Goal: Task Accomplishment & Management: Manage account settings

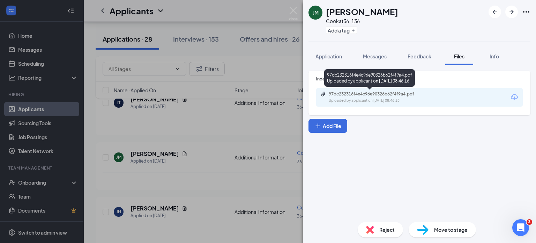
click at [376, 92] on div "97dc232316f4e4c96e90326b62f4f9a4.pdf" at bounding box center [378, 94] width 98 height 6
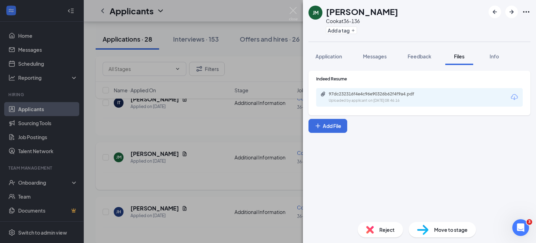
click at [200, 140] on div "[PERSON_NAME] [PERSON_NAME] at 36-136 Add a tag Application Messages Feedback F…" at bounding box center [268, 121] width 536 height 243
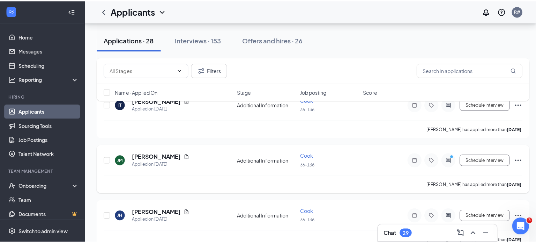
scroll to position [838, 0]
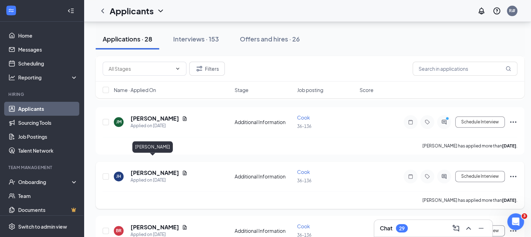
click at [152, 169] on h5 "[PERSON_NAME]" at bounding box center [155, 173] width 49 height 8
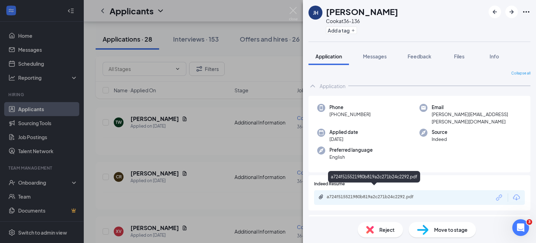
click at [399, 194] on div "a724f515521980b819a2c271b24c2292.pdf" at bounding box center [374, 197] width 113 height 7
click at [185, 113] on div "[PERSON_NAME] [PERSON_NAME] at 36-136 Add a tag Application Messages Feedback F…" at bounding box center [268, 121] width 536 height 243
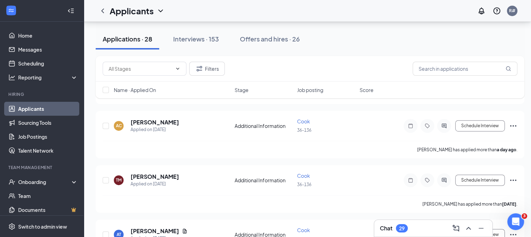
scroll to position [384, 0]
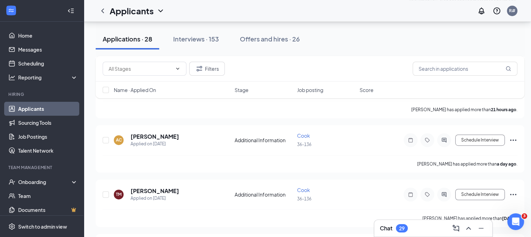
click at [39, 108] on link "Applicants" at bounding box center [48, 109] width 60 height 14
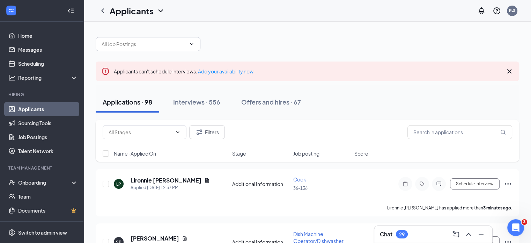
click at [194, 43] on icon "ChevronDown" at bounding box center [192, 44] width 6 height 6
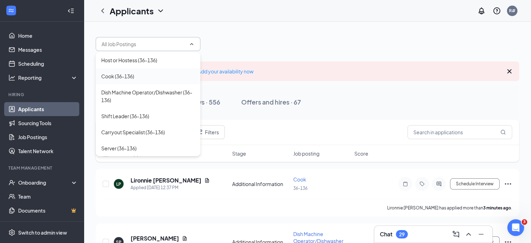
click at [153, 78] on div "Cook (36-136)" at bounding box center [148, 76] width 94 height 8
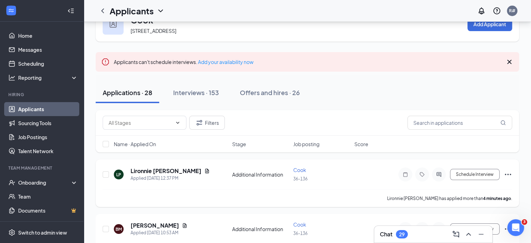
scroll to position [70, 0]
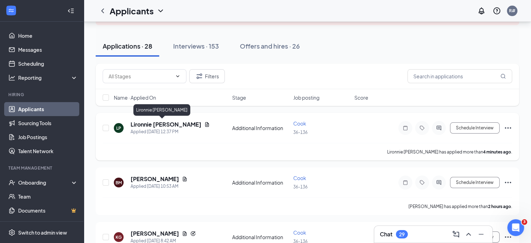
click at [159, 124] on h5 "Lironnie [PERSON_NAME]" at bounding box center [166, 124] width 71 height 8
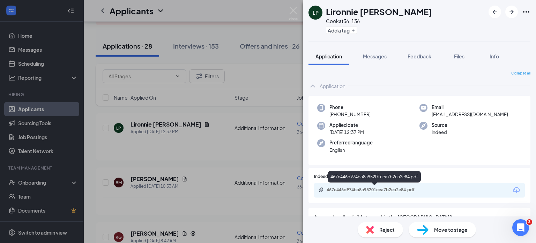
click at [387, 189] on div "467c446d974ba8a95201cea7b2ea2e84.pdf" at bounding box center [376, 190] width 98 height 6
drag, startPoint x: 154, startPoint y: 178, endPoint x: 164, endPoint y: 179, distance: 10.8
click at [154, 179] on div "LP Lironnie [PERSON_NAME] Cook at 36-136 Add a tag Application Messages Feedbac…" at bounding box center [268, 121] width 536 height 243
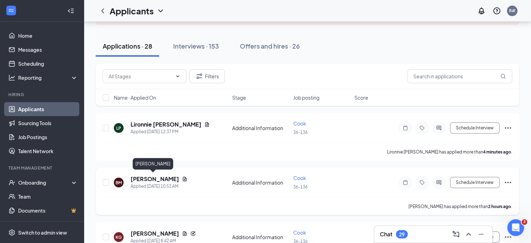
click at [147, 178] on h5 "[PERSON_NAME]" at bounding box center [155, 179] width 49 height 8
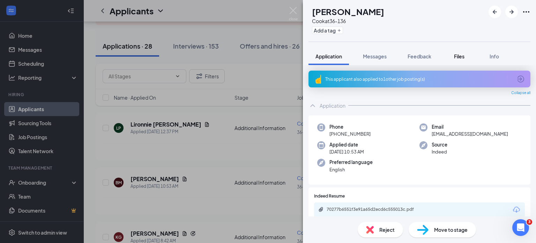
click at [461, 58] on span "Files" at bounding box center [459, 56] width 10 height 6
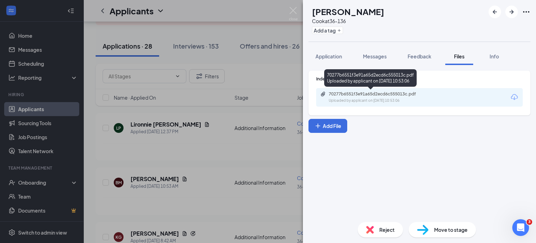
click at [378, 102] on div "Uploaded by applicant on [DATE] 10:53:06" at bounding box center [381, 101] width 105 height 6
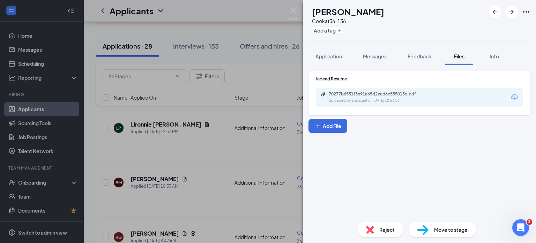
click at [207, 150] on div "BM [PERSON_NAME] at 36-136 Add a tag Application Messages Feedback Files Info I…" at bounding box center [268, 121] width 536 height 243
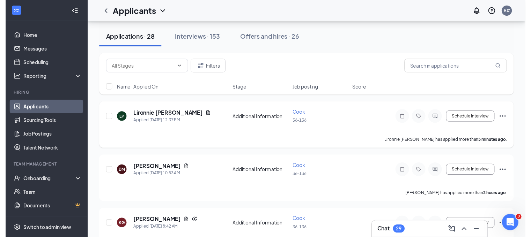
scroll to position [105, 0]
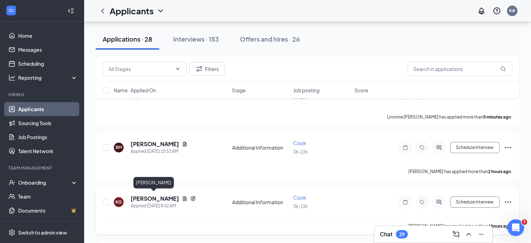
click at [161, 198] on h5 "[PERSON_NAME]" at bounding box center [155, 198] width 49 height 8
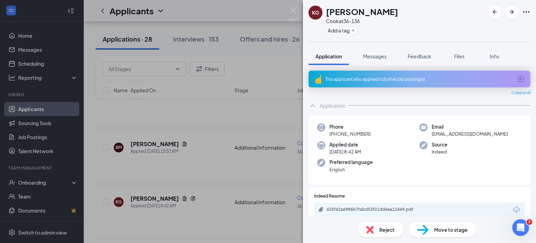
click at [413, 77] on div "This applicant also applied to 2 other job posting(s)" at bounding box center [418, 79] width 187 height 6
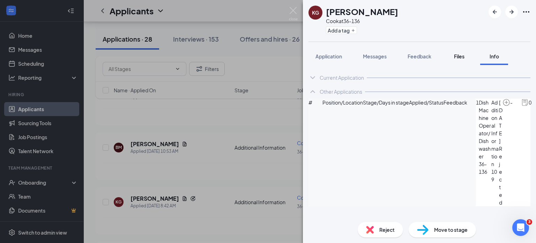
click at [463, 54] on span "Files" at bounding box center [459, 56] width 10 height 6
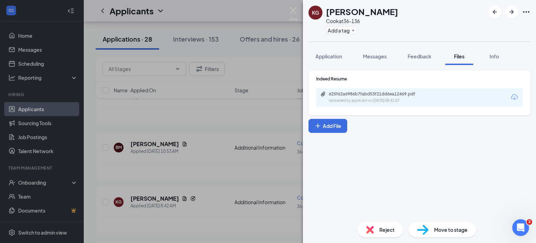
click at [395, 103] on div "Uploaded by applicant on [DATE] 08:42:07" at bounding box center [381, 101] width 105 height 6
click at [190, 144] on div "KG [PERSON_NAME] [PERSON_NAME] at 36-136 Add a tag Application Messages Feedbac…" at bounding box center [268, 121] width 536 height 243
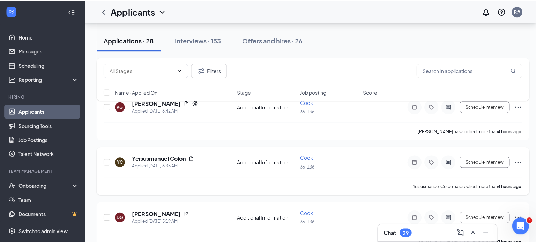
scroll to position [209, 0]
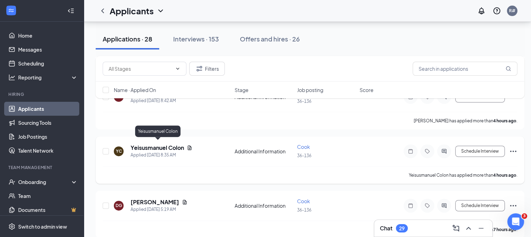
click at [170, 144] on h5 "Yeisusmanuel Colon" at bounding box center [157, 148] width 53 height 8
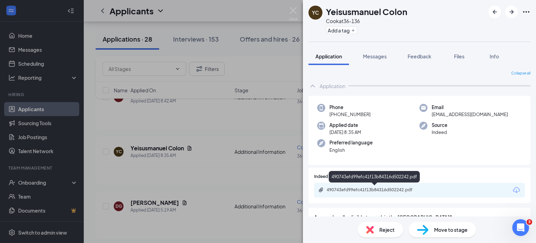
click at [338, 188] on div "490743efd99efc41f13b84316d502242.pdf" at bounding box center [376, 190] width 98 height 6
click at [203, 118] on div "YC Yeisusmanuel Colon Cook at 36-136 Add a tag Application Messages Feedback Fi…" at bounding box center [268, 121] width 536 height 243
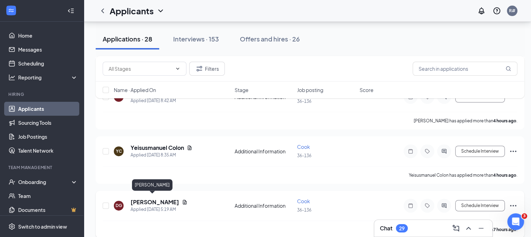
click at [152, 200] on h5 "[PERSON_NAME]" at bounding box center [155, 203] width 49 height 8
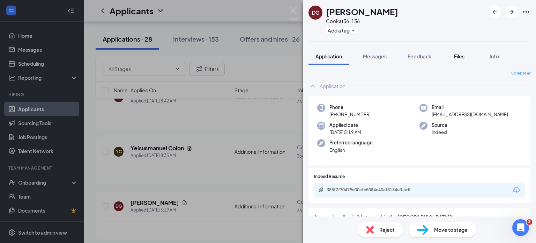
click at [463, 57] on span "Files" at bounding box center [459, 56] width 10 height 6
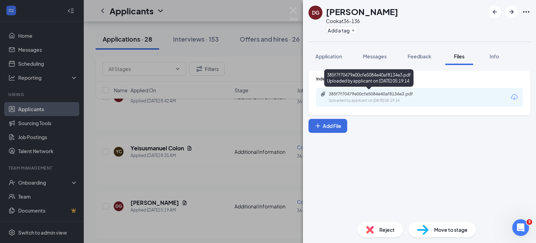
click at [397, 102] on div "Uploaded by applicant on [DATE] 05:19:14" at bounding box center [381, 101] width 105 height 6
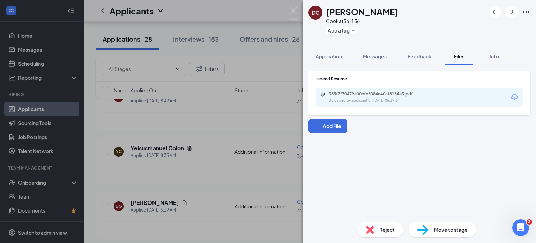
click at [201, 150] on div "[PERSON_NAME] [PERSON_NAME] at 36-136 Add a tag Application Messages Feedback F…" at bounding box center [268, 121] width 536 height 243
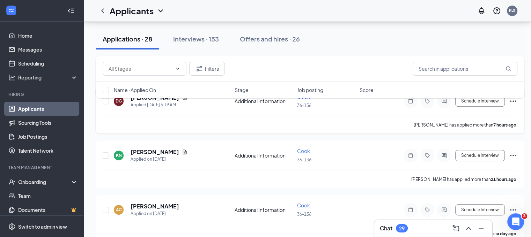
scroll to position [349, 0]
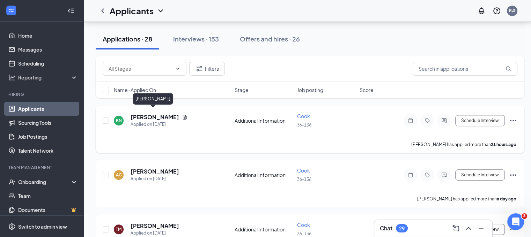
click at [151, 113] on h5 "[PERSON_NAME]" at bounding box center [155, 117] width 49 height 8
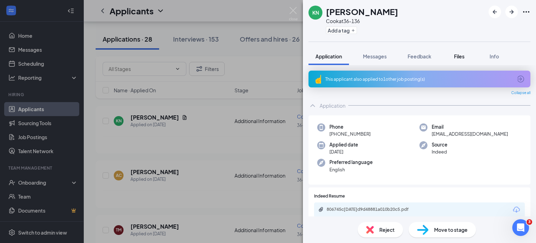
click at [456, 55] on span "Files" at bounding box center [459, 56] width 10 height 6
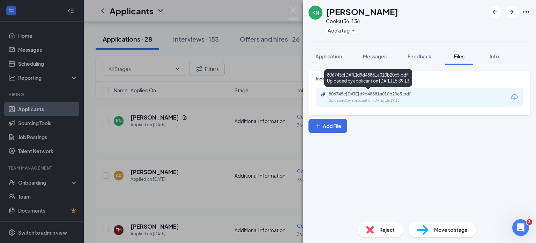
click at [401, 97] on div "806745c[DATE]d9d48881a010b20c5.pdf Uploaded by applicant on [DATE] 15:39:13" at bounding box center [376, 97] width 113 height 12
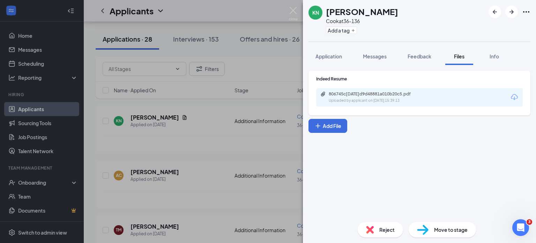
click at [174, 167] on div "[PERSON_NAME] [PERSON_NAME] at 36-136 Add a tag Application Messages Feedback F…" at bounding box center [268, 121] width 536 height 243
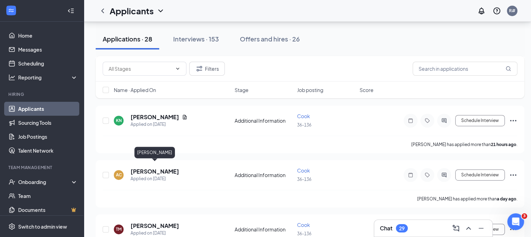
click at [174, 168] on h5 "[PERSON_NAME]" at bounding box center [155, 172] width 49 height 8
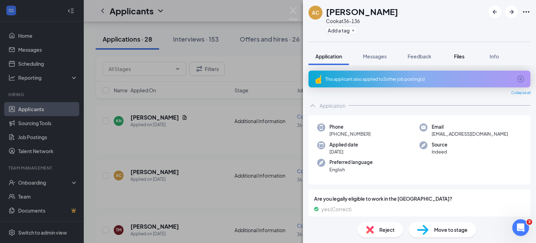
click at [455, 57] on span "Files" at bounding box center [459, 56] width 10 height 6
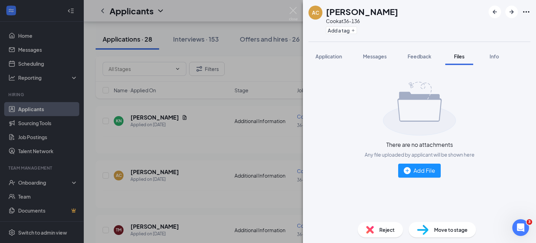
click at [208, 182] on div "AC [PERSON_NAME] at 36-136 Add a tag Application Messages Feedback Files Info T…" at bounding box center [268, 121] width 536 height 243
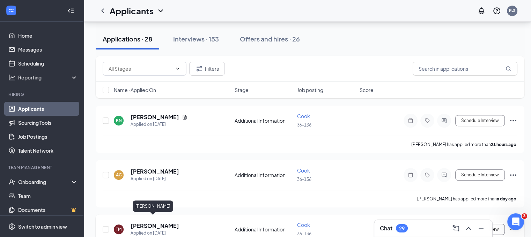
click at [154, 222] on h5 "[PERSON_NAME]" at bounding box center [155, 226] width 49 height 8
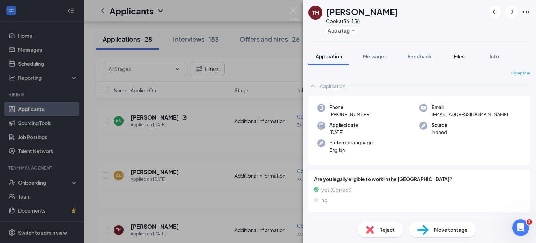
click at [463, 55] on span "Files" at bounding box center [459, 56] width 10 height 6
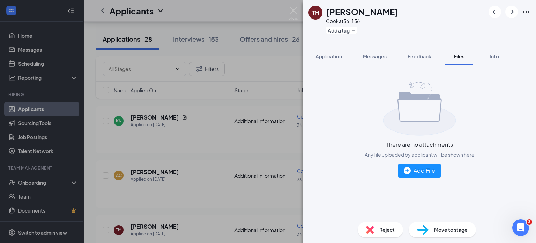
click at [191, 177] on div "TM [PERSON_NAME] at 36-136 Add a tag Application Messages Feedback Files Info T…" at bounding box center [268, 121] width 536 height 243
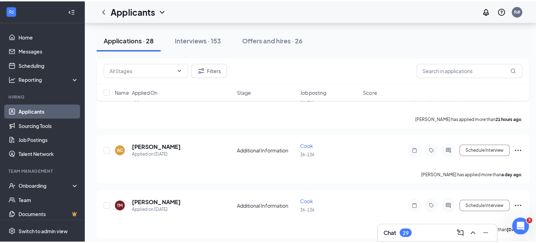
scroll to position [419, 0]
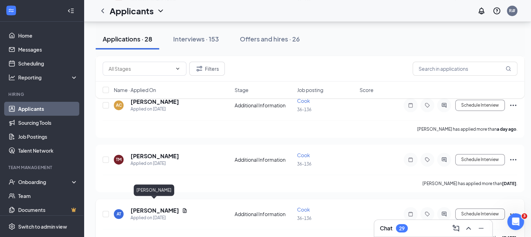
click at [164, 207] on h5 "[PERSON_NAME]" at bounding box center [155, 211] width 49 height 8
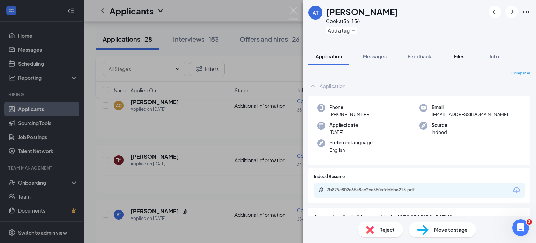
click at [458, 55] on span "Files" at bounding box center [459, 56] width 10 height 6
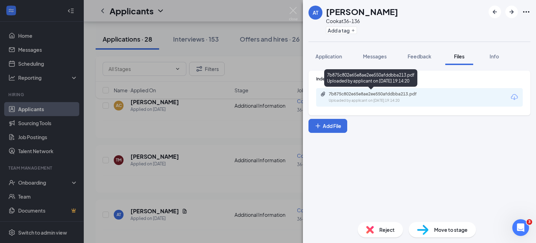
click at [352, 96] on div "7b875c802e65e8ae2ee550afddbba213.pdf" at bounding box center [378, 94] width 98 height 6
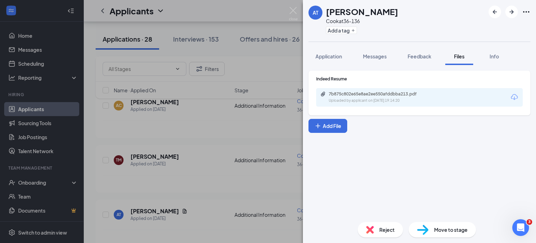
click at [184, 156] on div "AT [PERSON_NAME] at 36-136 Add a tag Application Messages Feedback Files Info I…" at bounding box center [268, 121] width 536 height 243
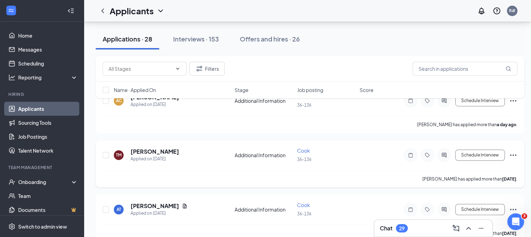
scroll to position [489, 0]
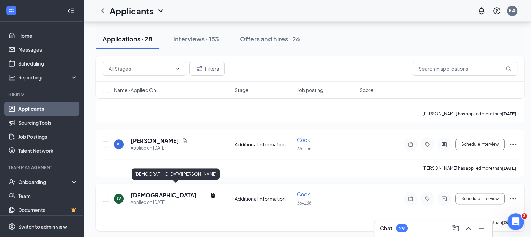
click at [149, 192] on h5 "[DEMOGRAPHIC_DATA][PERSON_NAME]" at bounding box center [169, 196] width 77 height 8
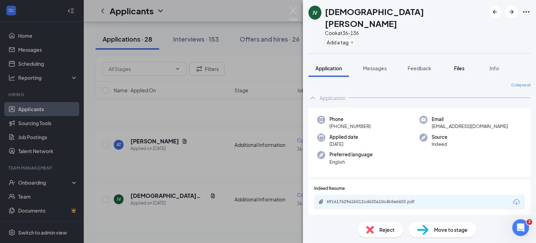
click at [466, 65] on div "Files" at bounding box center [459, 68] width 14 height 7
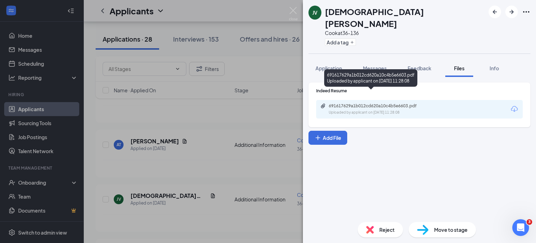
click at [417, 103] on div "691617629a1b012cd620a10c4b5e6603.pdf Uploaded by applicant on [DATE] 11:28:08" at bounding box center [376, 109] width 113 height 12
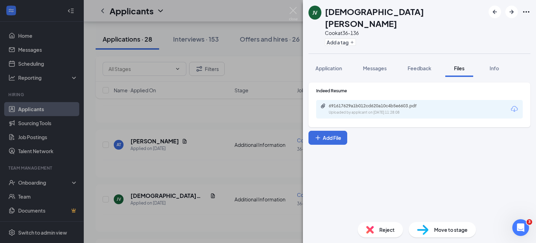
click at [203, 185] on div "JV [PERSON_NAME] Cook at 36-136 Add a tag Application Messages Feedback Files I…" at bounding box center [268, 121] width 536 height 243
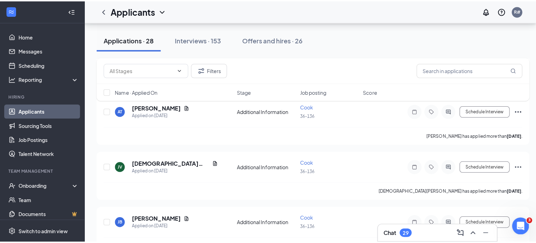
scroll to position [593, 0]
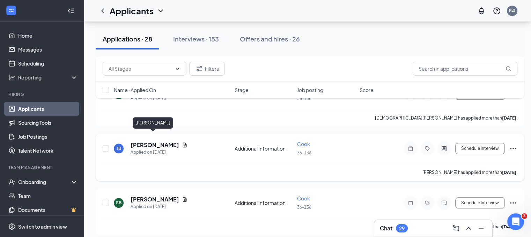
click at [162, 141] on h5 "[PERSON_NAME]" at bounding box center [155, 145] width 49 height 8
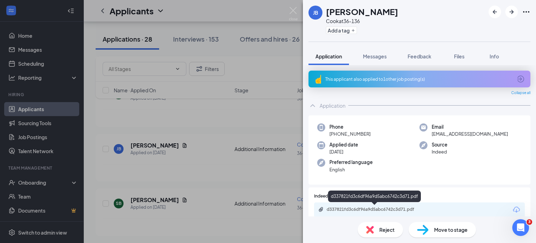
click at [379, 209] on div "d337821fd3c6df96a9d5abc6742c3d71.pdf" at bounding box center [376, 209] width 98 height 6
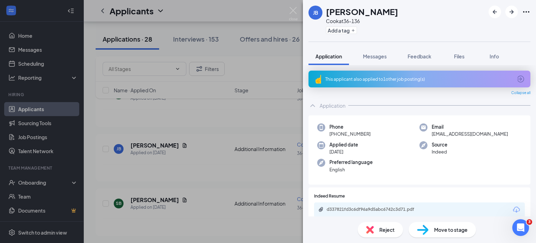
click at [193, 191] on div "[PERSON_NAME] Cook at 36-136 Add a tag Application Messages Feedback Files Info…" at bounding box center [268, 121] width 536 height 243
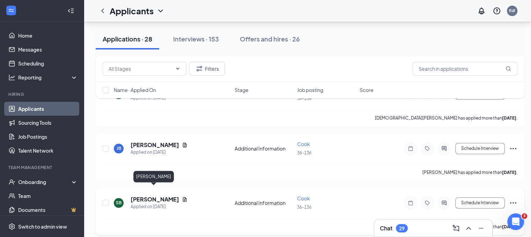
click at [163, 196] on h5 "[PERSON_NAME]" at bounding box center [155, 200] width 49 height 8
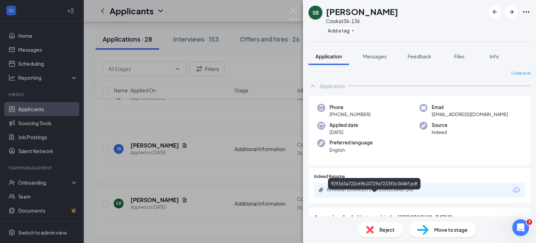
click at [391, 192] on div "9293d3a722c69b10729a723392c364bf.pdf" at bounding box center [376, 190] width 98 height 6
click at [209, 148] on div "SB [PERSON_NAME] at 36-136 Add a tag Application Messages Feedback Files Info C…" at bounding box center [268, 121] width 536 height 243
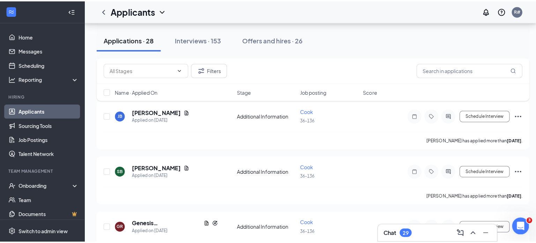
scroll to position [698, 0]
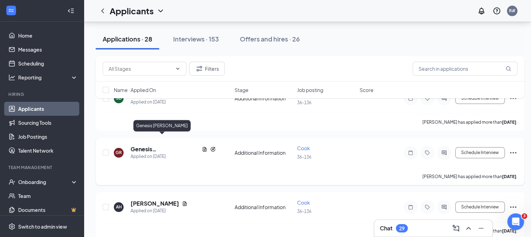
click at [165, 146] on h5 "Genesis [PERSON_NAME]" at bounding box center [165, 150] width 68 height 8
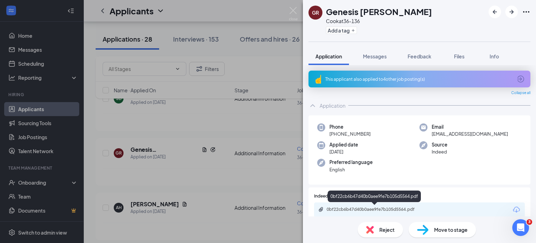
click at [376, 208] on div "0bf22cb6b47d40b0aee9fe7b105d5564.pdf" at bounding box center [376, 209] width 98 height 6
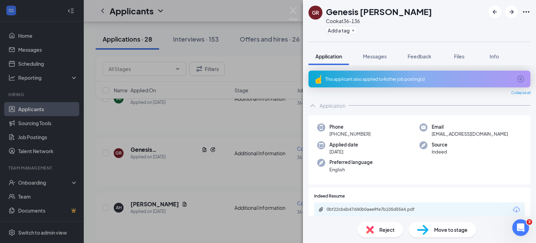
click at [216, 141] on div "GR Genesis [PERSON_NAME] at 36-136 Add a tag Application Messages Feedback File…" at bounding box center [268, 121] width 536 height 243
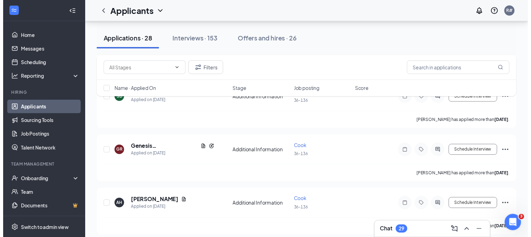
scroll to position [733, 0]
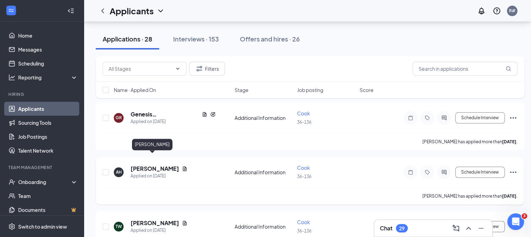
click at [150, 165] on h5 "[PERSON_NAME]" at bounding box center [155, 169] width 49 height 8
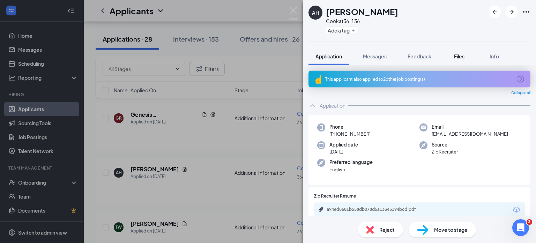
click at [456, 56] on span "Files" at bounding box center [459, 56] width 10 height 6
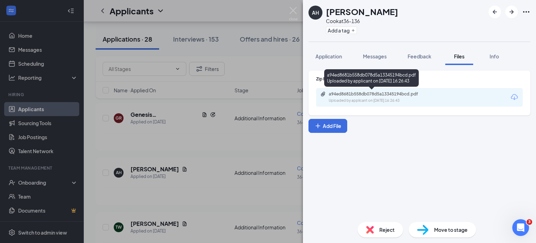
click at [426, 93] on div "a94ed8681b558db078d5a13345194bcd.pdf" at bounding box center [378, 94] width 98 height 6
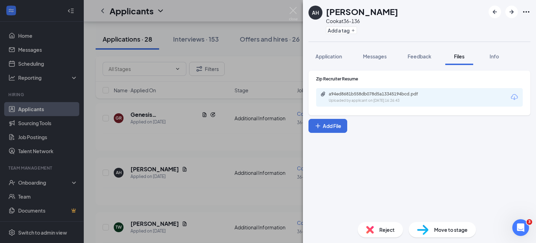
click at [188, 150] on div "AH [PERSON_NAME] at 36-136 Add a tag Application Messages Feedback Files Info Z…" at bounding box center [268, 121] width 536 height 243
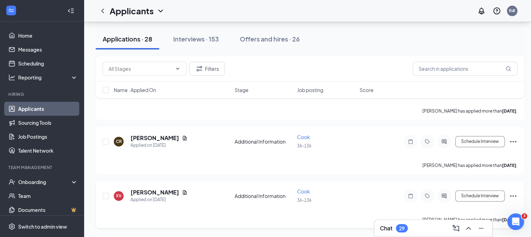
scroll to position [907, 0]
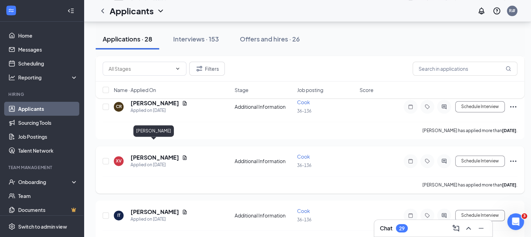
click at [162, 154] on h5 "[PERSON_NAME]" at bounding box center [155, 158] width 49 height 8
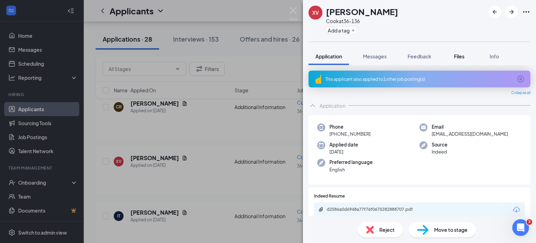
click at [459, 51] on button "Files" at bounding box center [459, 55] width 28 height 17
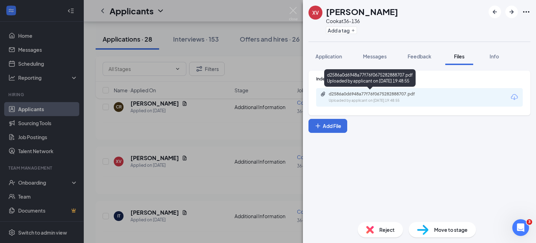
click at [420, 95] on div "d2586a0d6948a77f76f0675282888707.pdf" at bounding box center [378, 94] width 98 height 6
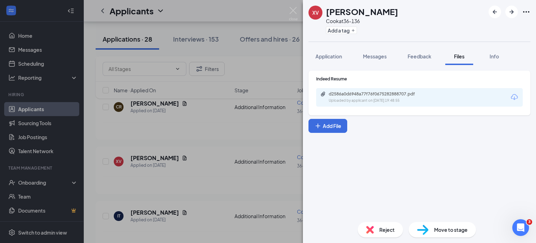
click at [197, 161] on div "XV [PERSON_NAME] at 36-136 Add a tag Application Messages Feedback Files Info I…" at bounding box center [268, 121] width 536 height 243
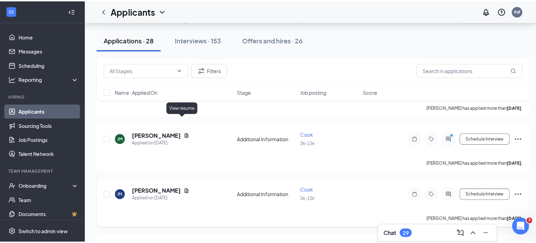
scroll to position [1047, 0]
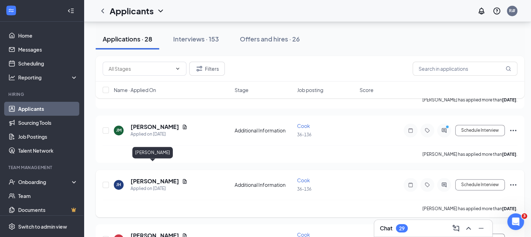
click at [151, 178] on h5 "[PERSON_NAME]" at bounding box center [155, 182] width 49 height 8
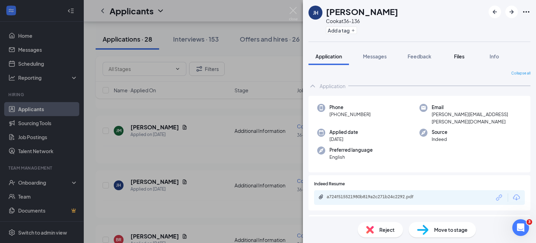
click at [461, 58] on span "Files" at bounding box center [459, 56] width 10 height 6
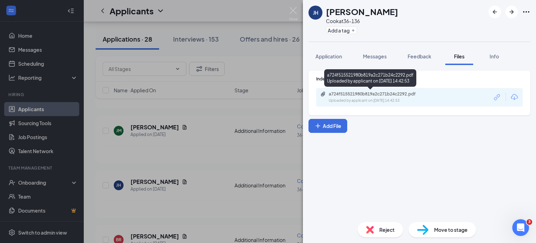
click at [394, 99] on div "Uploaded by applicant on [DATE] 14:42:53" at bounding box center [381, 101] width 105 height 6
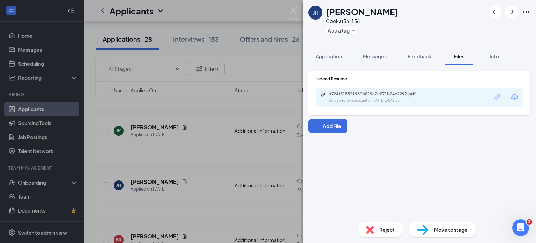
click at [201, 144] on div "[PERSON_NAME] [PERSON_NAME] at 36-136 Add a tag Application Messages Feedback F…" at bounding box center [268, 121] width 536 height 243
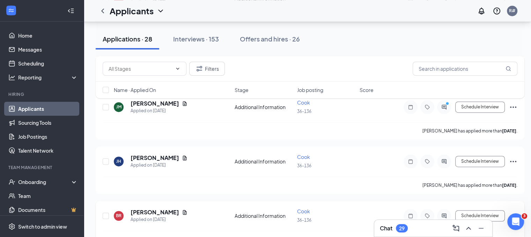
scroll to position [1082, 0]
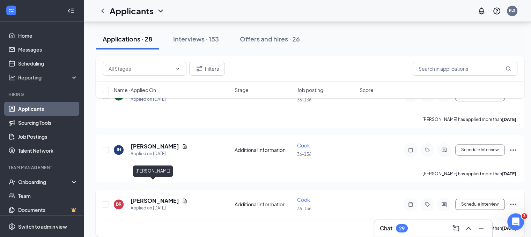
click at [156, 197] on h5 "[PERSON_NAME]" at bounding box center [155, 201] width 49 height 8
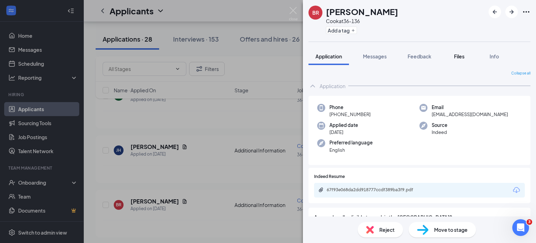
click at [456, 56] on span "Files" at bounding box center [459, 56] width 10 height 6
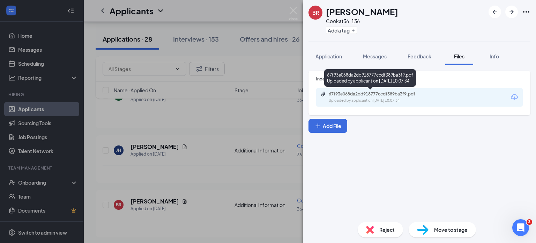
click at [404, 100] on div "Uploaded by applicant on [DATE] 10:07:34" at bounding box center [381, 101] width 105 height 6
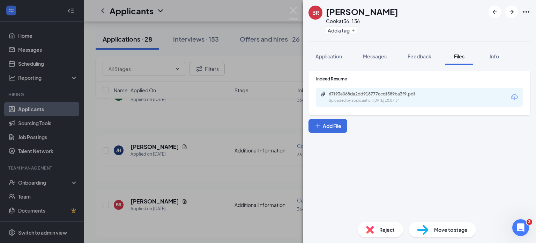
click at [182, 179] on div "BR [PERSON_NAME] at 36-136 Add a tag Application Messages Feedback Files Info I…" at bounding box center [268, 121] width 536 height 243
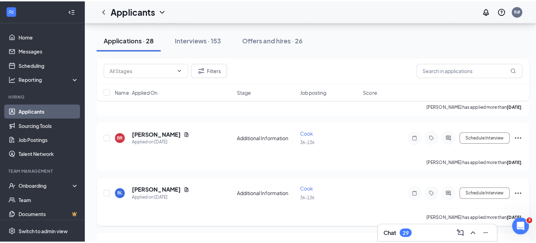
scroll to position [1152, 0]
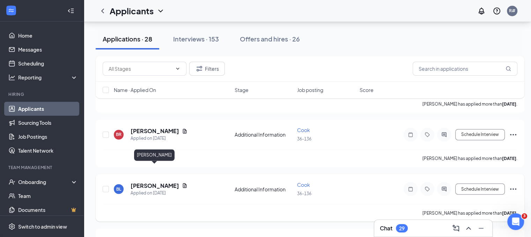
click at [158, 182] on h5 "[PERSON_NAME]" at bounding box center [155, 186] width 49 height 8
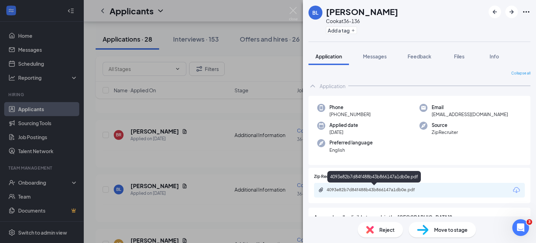
click at [377, 192] on div "4093e82b7d84f488b43b866147a1db0e.pdf" at bounding box center [374, 190] width 113 height 7
click at [198, 152] on div "BL [PERSON_NAME] at 36-136 Add a tag Application Messages Feedback Files Info C…" at bounding box center [268, 121] width 536 height 243
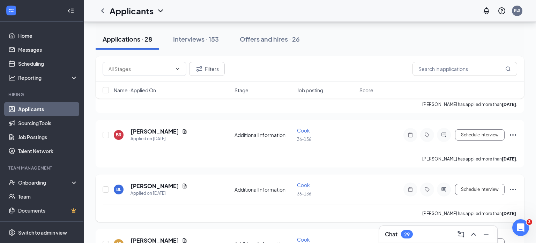
scroll to position [1221, 0]
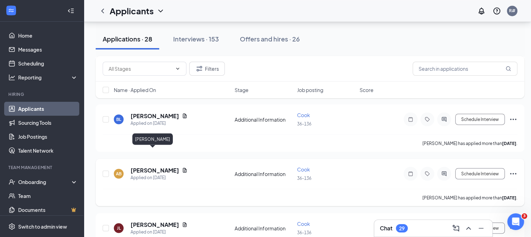
click at [156, 166] on h5 "[PERSON_NAME]" at bounding box center [155, 170] width 49 height 8
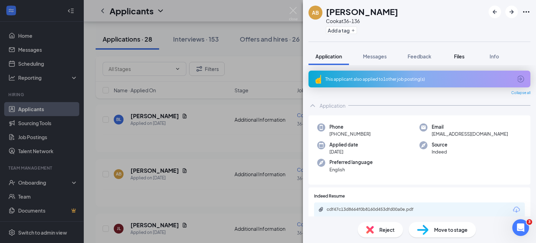
click at [466, 55] on div "Files" at bounding box center [459, 56] width 14 height 7
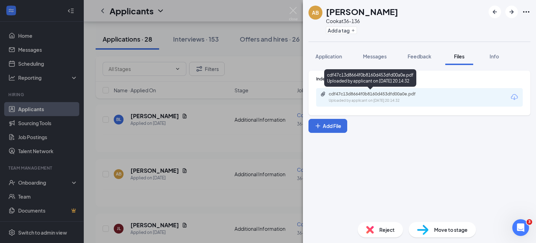
click at [398, 97] on div "cdf47c13d8664f0b8160d453dfd00a0e.pdf Uploaded by applicant on [DATE] 20:14:32" at bounding box center [376, 97] width 113 height 12
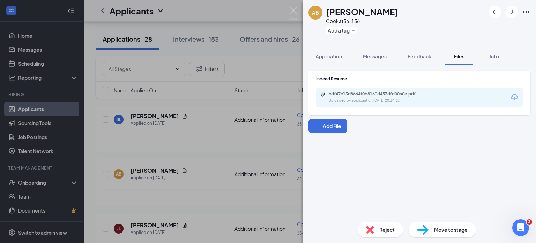
click at [192, 136] on div "AB [PERSON_NAME] at 36-136 Add a tag Application Messages Feedback Files Info I…" at bounding box center [268, 121] width 536 height 243
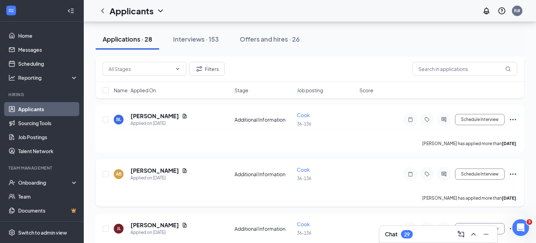
scroll to position [1256, 0]
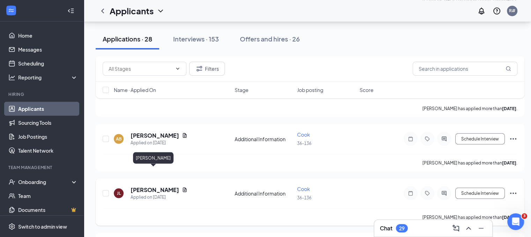
click at [142, 186] on h5 "[PERSON_NAME]" at bounding box center [155, 190] width 49 height 8
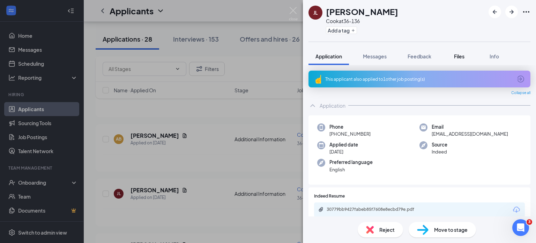
click at [464, 56] on span "Files" at bounding box center [459, 56] width 10 height 6
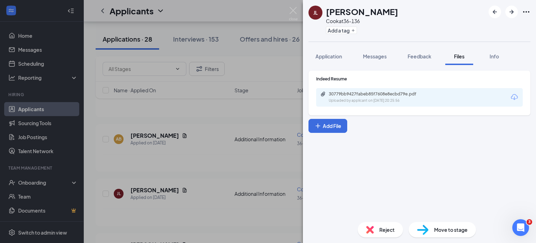
click at [413, 99] on div "Uploaded by applicant on [DATE] 20:25:56" at bounding box center [381, 101] width 105 height 6
click at [185, 203] on div "[PERSON_NAME] [PERSON_NAME] at 36-136 Add a tag Application Messages Feedback F…" at bounding box center [268, 121] width 536 height 243
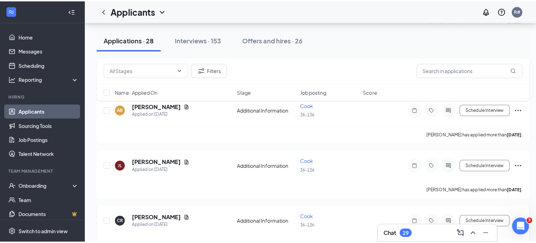
scroll to position [1291, 0]
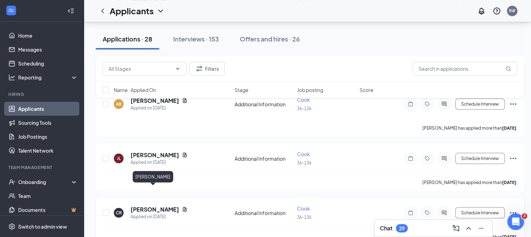
click at [147, 206] on h5 "[PERSON_NAME]" at bounding box center [155, 210] width 49 height 8
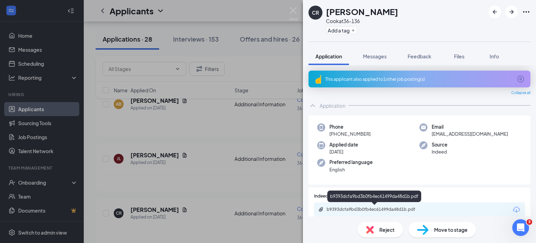
click at [411, 209] on div "b9393dcfa9bd3b0fb4ec61499da48d1b.pdf" at bounding box center [376, 209] width 98 height 6
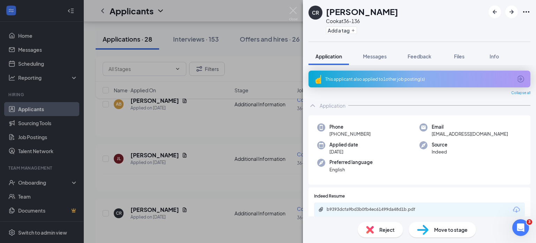
click at [216, 164] on div "CR [PERSON_NAME] at 36-136 Add a tag Application Messages Feedback Files Info T…" at bounding box center [268, 121] width 536 height 243
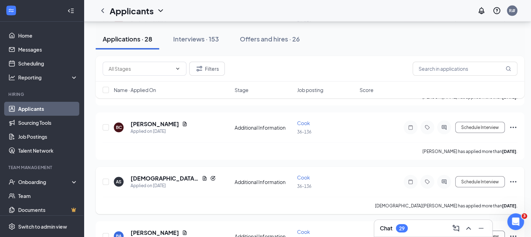
scroll to position [1396, 0]
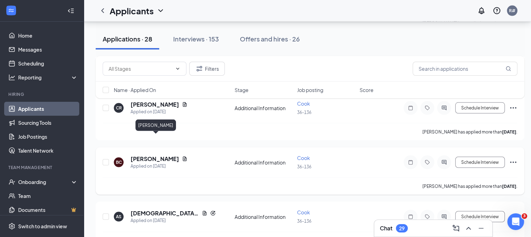
click at [173, 155] on h5 "[PERSON_NAME]" at bounding box center [155, 159] width 49 height 8
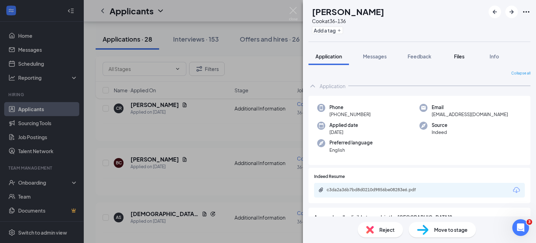
click at [459, 56] on span "Files" at bounding box center [459, 56] width 10 height 6
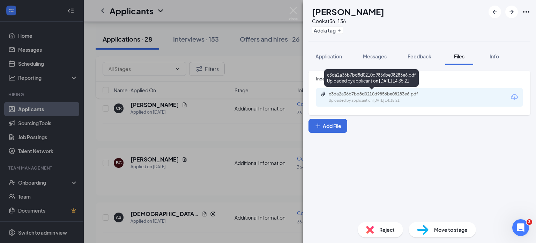
click at [403, 98] on div "Uploaded by applicant on [DATE] 14:35:21" at bounding box center [381, 101] width 105 height 6
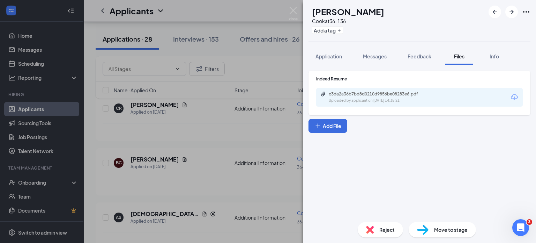
click at [148, 193] on div "BC Branderius [PERSON_NAME] [PERSON_NAME] at 36-136 Add a tag Application Messa…" at bounding box center [268, 121] width 536 height 243
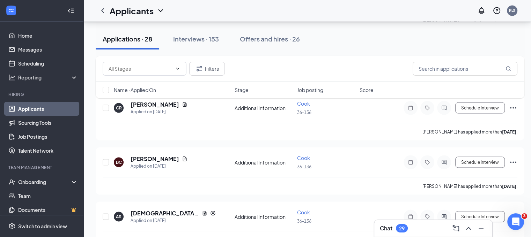
click at [148, 210] on h5 "[DEMOGRAPHIC_DATA][PERSON_NAME]" at bounding box center [165, 214] width 68 height 8
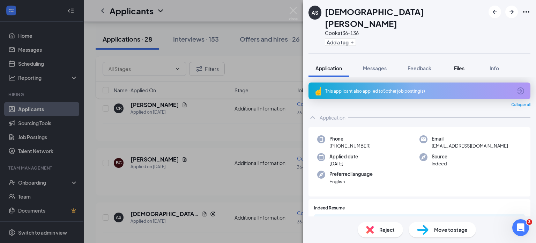
click at [464, 65] on span "Files" at bounding box center [459, 68] width 10 height 6
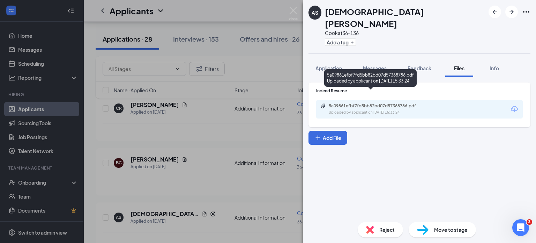
click at [366, 103] on div "5a09861efbf7fd5bb82bd07d57368786.pdf" at bounding box center [378, 106] width 98 height 6
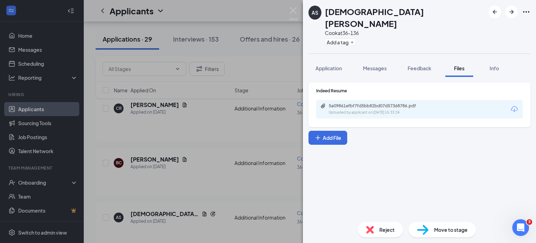
click at [188, 152] on div "AS [PERSON_NAME] at 36-136 Add a tag Application Messages Feedback Files Info I…" at bounding box center [268, 121] width 536 height 243
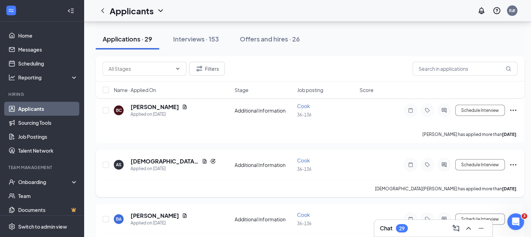
scroll to position [1503, 0]
click at [158, 211] on h5 "[PERSON_NAME]" at bounding box center [155, 215] width 49 height 8
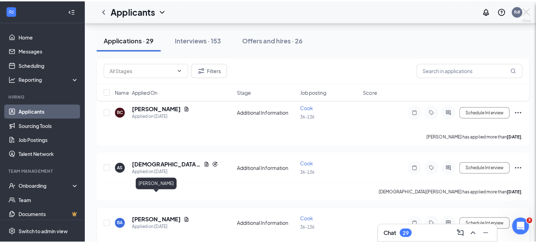
scroll to position [1498, 0]
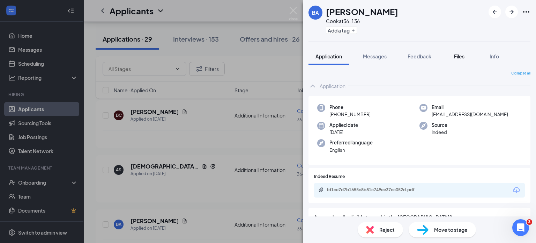
click at [462, 56] on span "Files" at bounding box center [459, 56] width 10 height 6
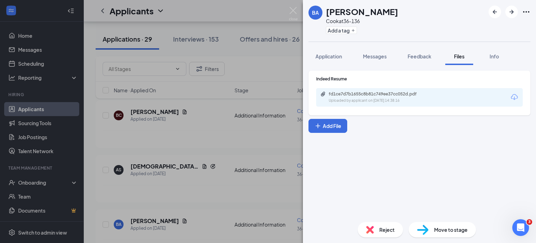
click at [352, 95] on div "fd1ce7d7b1655c8b81c749ee37cc052d.pdf" at bounding box center [378, 94] width 98 height 6
click at [214, 125] on div "[PERSON_NAME] [PERSON_NAME] at 36-136 Add a tag Application Messages Feedback F…" at bounding box center [268, 121] width 536 height 243
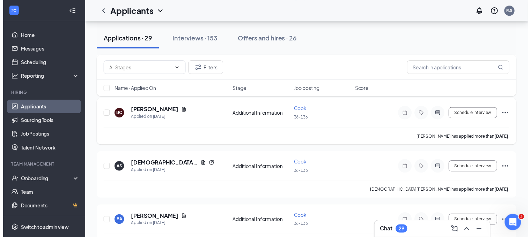
scroll to position [1503, 0]
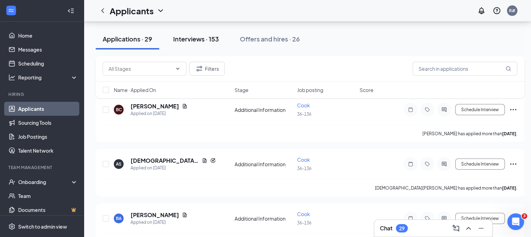
click at [187, 40] on div "Interviews · 153" at bounding box center [196, 39] width 46 height 9
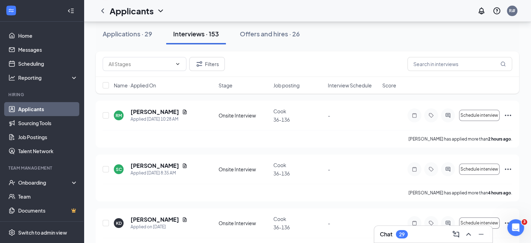
scroll to position [70, 0]
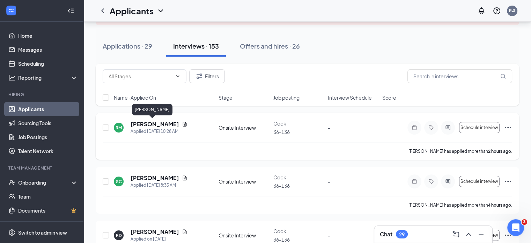
click at [147, 124] on h5 "[PERSON_NAME]" at bounding box center [155, 124] width 49 height 8
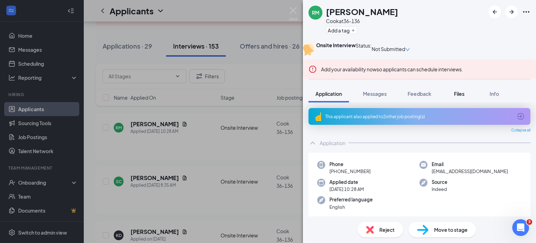
click at [464, 97] on span "Files" at bounding box center [459, 93] width 10 height 6
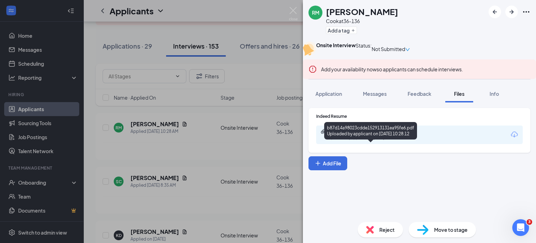
click at [405, 134] on div "b87d14a98023cdde152913131ea95fe6.pdf" at bounding box center [378, 131] width 98 height 6
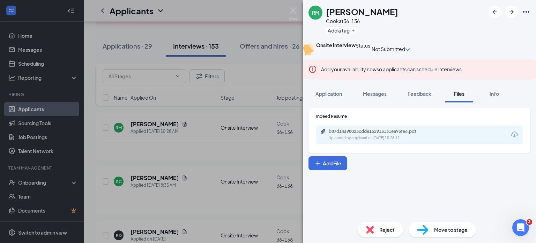
click at [172, 175] on div "[PERSON_NAME] Cook at 36-136 Add a tag Onsite Interview Status : Not Submitted …" at bounding box center [268, 121] width 536 height 243
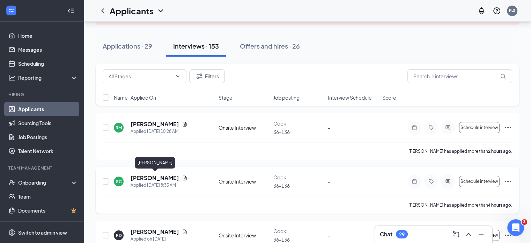
click at [170, 176] on h5 "[PERSON_NAME]" at bounding box center [155, 178] width 49 height 8
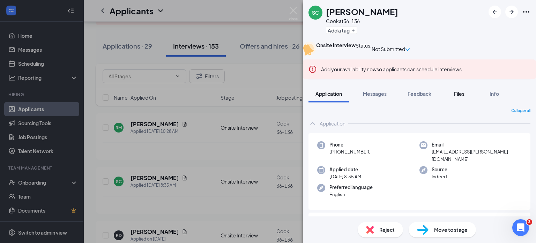
click at [458, 102] on button "Files" at bounding box center [459, 93] width 28 height 17
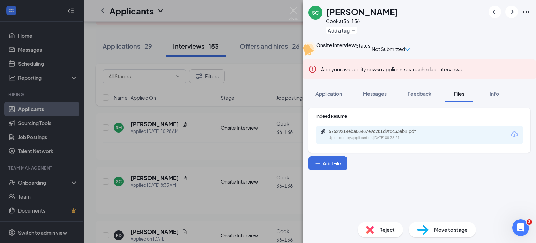
click at [433, 134] on div "67629214eba08487e9c281d9f8c33ab1.pdf" at bounding box center [376, 131] width 113 height 6
click at [209, 176] on div "SC [PERSON_NAME] at 36-136 Add a tag Onsite Interview Status : Not Submitted Ad…" at bounding box center [268, 121] width 536 height 243
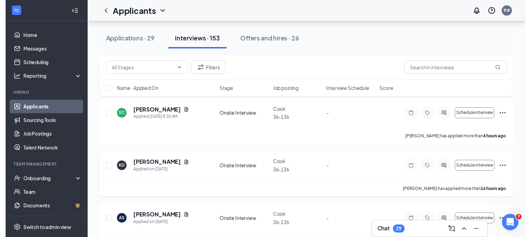
scroll to position [140, 0]
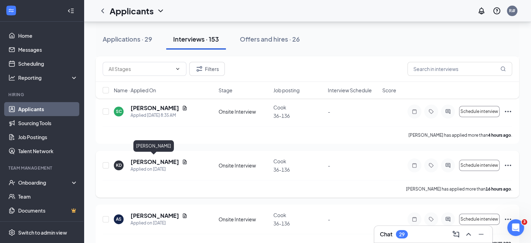
click at [159, 158] on h5 "[PERSON_NAME]" at bounding box center [155, 162] width 49 height 8
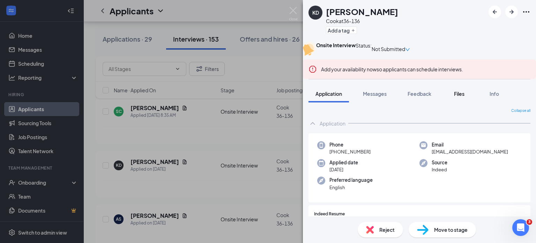
click at [461, 97] on span "Files" at bounding box center [459, 93] width 10 height 6
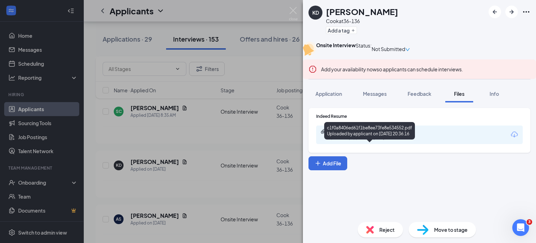
click at [390, 134] on div "c1f0a8406ed61f1be8ee73fe8e534552.pdf" at bounding box center [378, 131] width 98 height 6
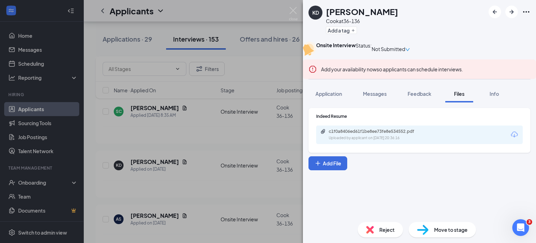
click at [191, 137] on div "KD [PERSON_NAME] at 36-136 Add a tag Onsite Interview Status : Not Submitted Ad…" at bounding box center [268, 121] width 536 height 243
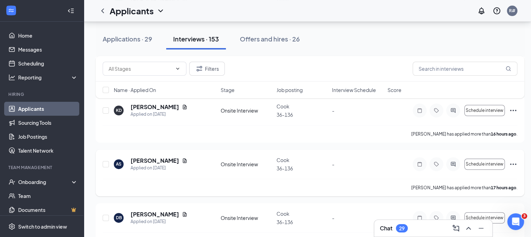
scroll to position [209, 0]
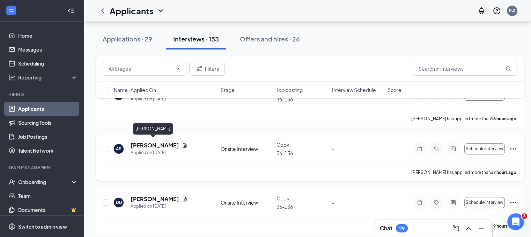
click at [158, 143] on h5 "[PERSON_NAME]" at bounding box center [155, 146] width 49 height 8
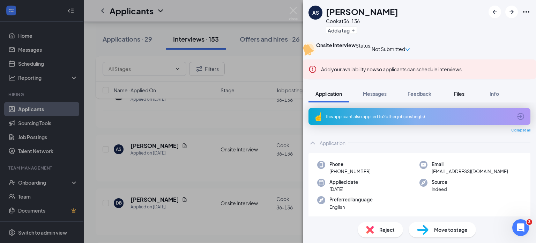
click at [461, 97] on span "Files" at bounding box center [459, 93] width 10 height 6
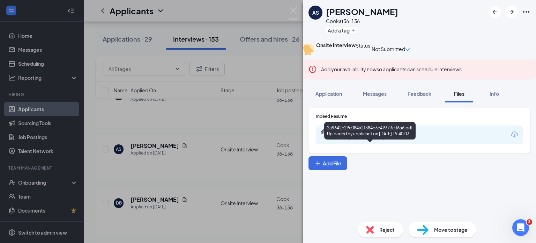
click at [399, 134] on div "2a9642c29e084a2f384e3e49373c36a6.pdf" at bounding box center [378, 131] width 98 height 6
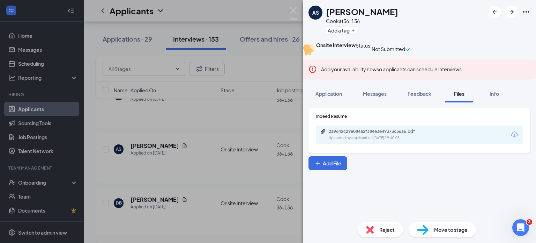
click at [192, 177] on div "AS [PERSON_NAME] at 36-136 Add a tag Onsite Interview Status : Not Submitted Ad…" at bounding box center [268, 121] width 536 height 243
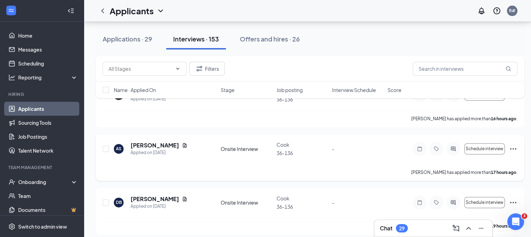
scroll to position [279, 0]
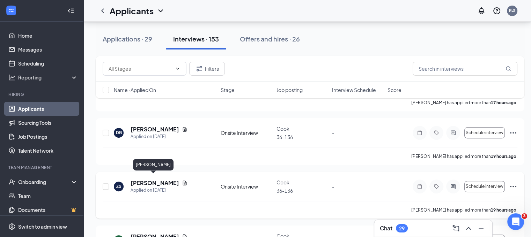
click at [149, 179] on h5 "[PERSON_NAME]" at bounding box center [155, 183] width 49 height 8
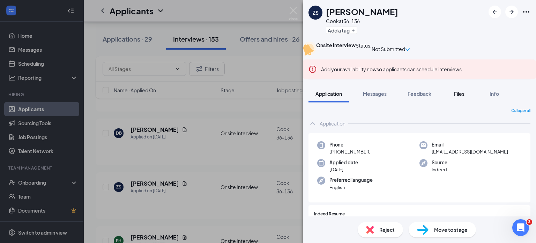
click at [462, 97] on span "Files" at bounding box center [459, 93] width 10 height 6
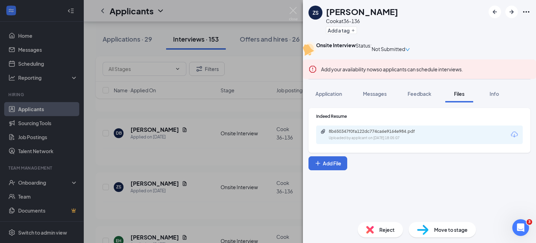
click at [442, 144] on div "8b650347f0fa122dc774ca6e9164e984.pdf Uploaded by applicant on [DATE] 18:05:07" at bounding box center [419, 134] width 207 height 18
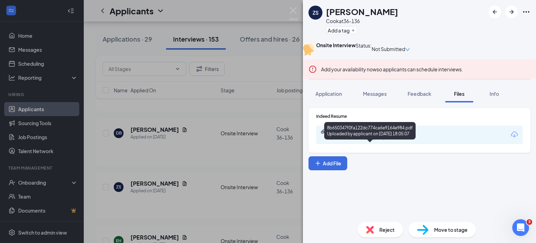
click at [370, 134] on div "8b650347f0fa122dc774ca6e9164e984.pdf" at bounding box center [378, 131] width 98 height 6
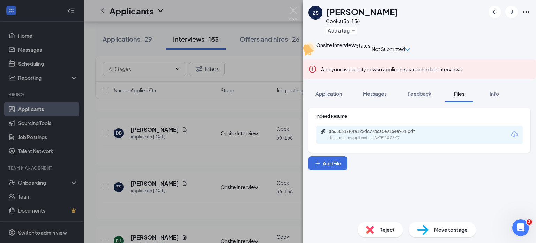
click at [186, 159] on div "ZS [PERSON_NAME] at 36-136 Add a tag Onsite Interview Status : Not Submitted Ad…" at bounding box center [268, 121] width 536 height 243
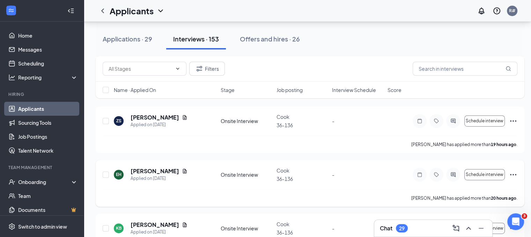
scroll to position [349, 0]
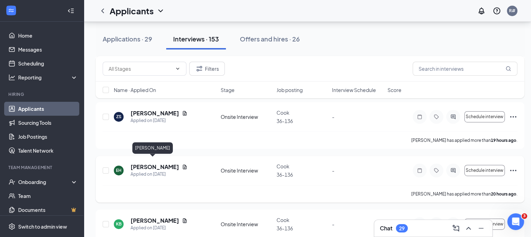
click at [163, 164] on h5 "[PERSON_NAME]" at bounding box center [155, 167] width 49 height 8
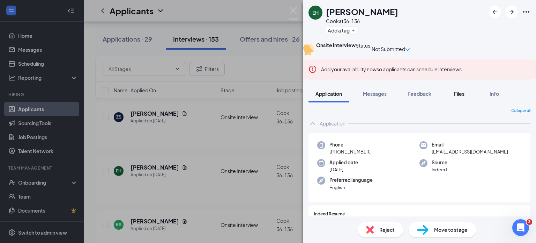
click at [455, 97] on span "Files" at bounding box center [459, 93] width 10 height 6
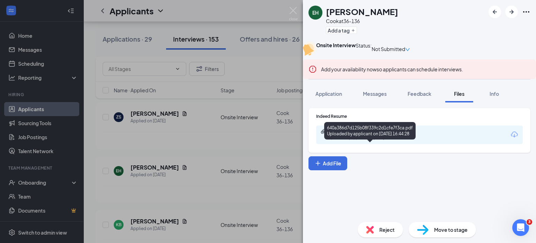
click at [347, 141] on div "Uploaded by applicant on [DATE] 16:44:28" at bounding box center [381, 138] width 105 height 6
click at [394, 134] on div "640a386d7d125b08f339c2d1cfe7f3ca.pdf" at bounding box center [378, 131] width 98 height 6
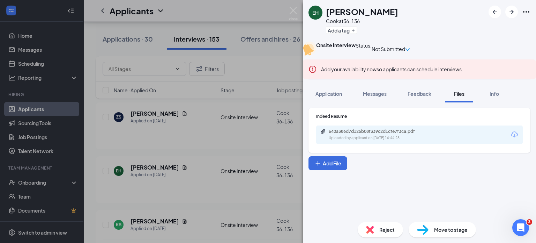
click at [189, 187] on div "EH [PERSON_NAME] at 36-136 Add a tag Onsite Interview Status : Not Submitted Ad…" at bounding box center [268, 121] width 536 height 243
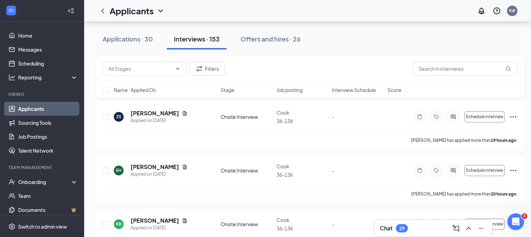
scroll to position [384, 0]
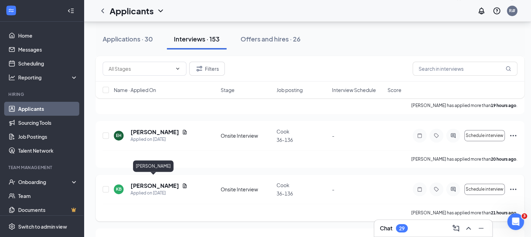
click at [169, 182] on h5 "[PERSON_NAME]" at bounding box center [155, 186] width 49 height 8
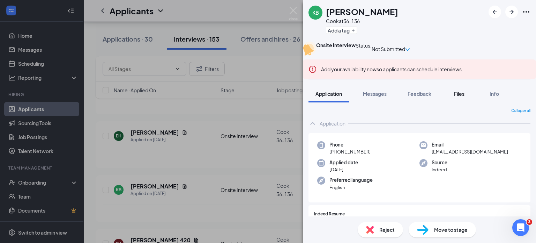
click at [463, 97] on span "Files" at bounding box center [459, 93] width 10 height 6
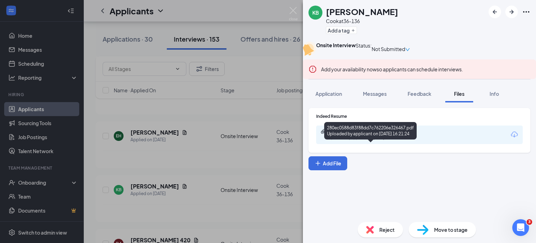
click at [397, 141] on div "280ec0588d83f88dd7c762206e326467.pdf Uploaded by applicant on [DATE] 16:21:24" at bounding box center [376, 134] width 113 height 12
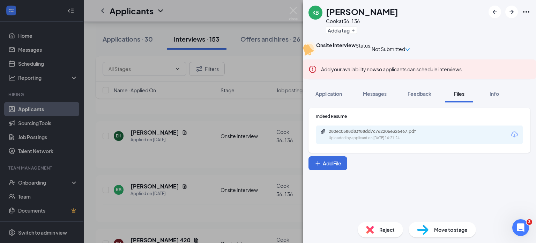
click at [212, 145] on div "KB [PERSON_NAME] [PERSON_NAME] at 36-136 Add a tag Onsite Interview Status : No…" at bounding box center [268, 121] width 536 height 243
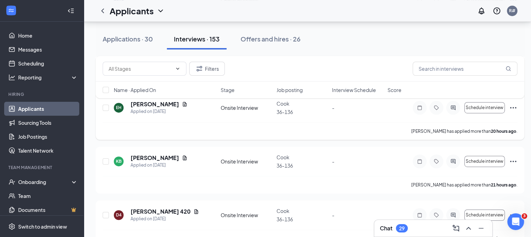
scroll to position [454, 0]
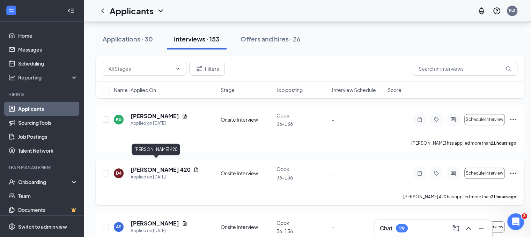
click at [142, 166] on h5 "[PERSON_NAME] 420" at bounding box center [161, 170] width 60 height 8
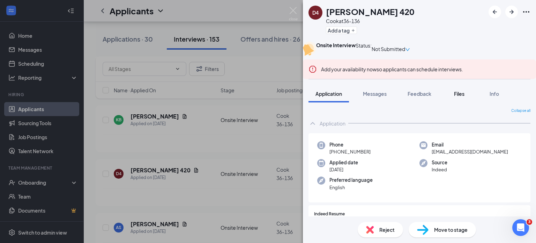
click at [463, 97] on span "Files" at bounding box center [459, 93] width 10 height 6
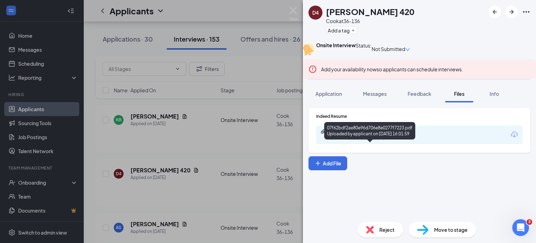
click at [418, 134] on div "07f62bdf2ae80e96d706e8e0277f7223.pdf" at bounding box center [378, 131] width 98 height 6
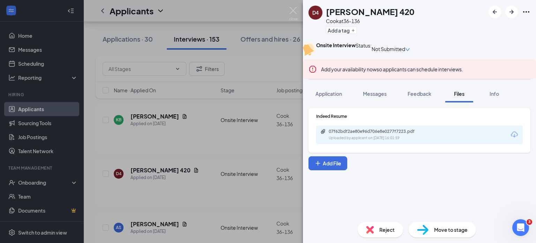
click at [247, 183] on div "D4 [PERSON_NAME] 420 Cook at 36-136 Add a tag Onsite Interview Status : Not Sub…" at bounding box center [268, 121] width 536 height 243
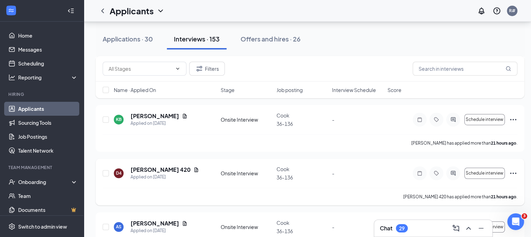
click at [513, 169] on icon "Ellipses" at bounding box center [513, 173] width 8 height 8
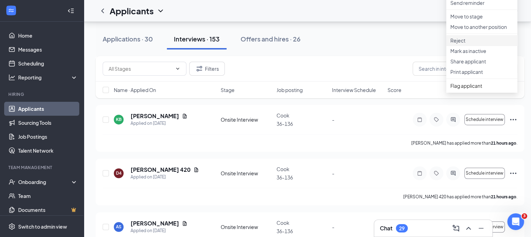
click at [475, 44] on p "Reject" at bounding box center [481, 40] width 63 height 7
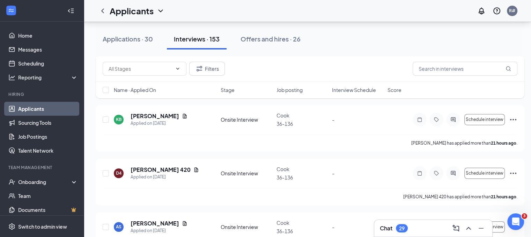
click at [162, 166] on h5 "[PERSON_NAME]" at bounding box center [155, 170] width 49 height 8
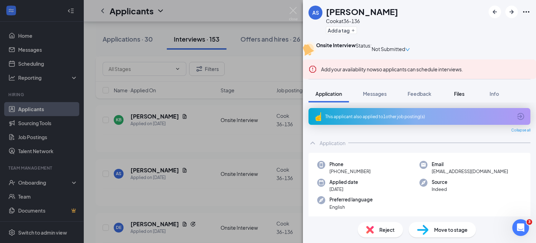
click at [463, 97] on span "Files" at bounding box center [459, 93] width 10 height 6
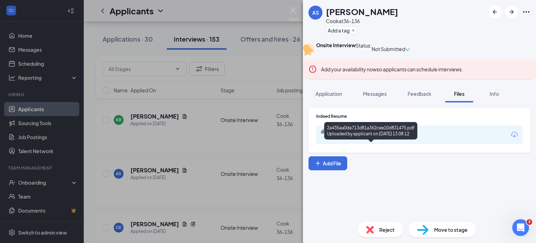
click at [429, 134] on div "2a435aa0da713d81a362cee10d831475.pdf" at bounding box center [376, 131] width 113 height 6
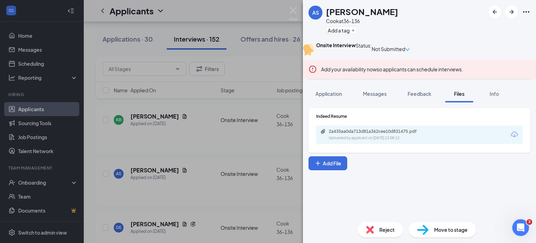
click at [201, 178] on div "AS [PERSON_NAME] Cook at 36-136 Add a tag Onsite Interview Status : Not Submitt…" at bounding box center [268, 121] width 536 height 243
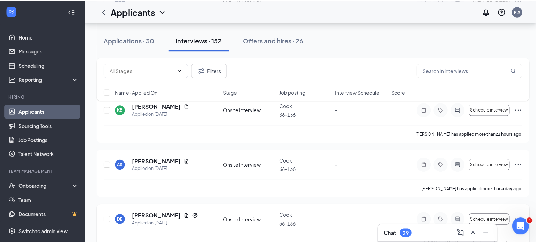
scroll to position [476, 0]
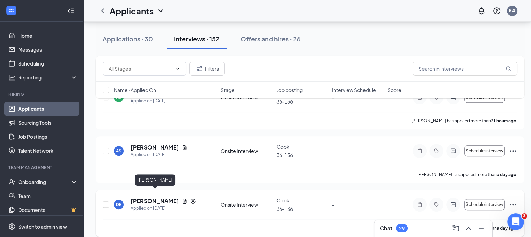
click at [177, 198] on h5 "[PERSON_NAME]" at bounding box center [155, 202] width 49 height 8
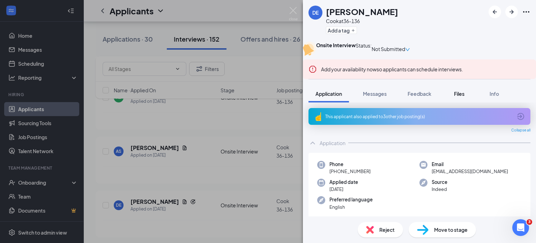
click at [464, 97] on span "Files" at bounding box center [459, 93] width 10 height 6
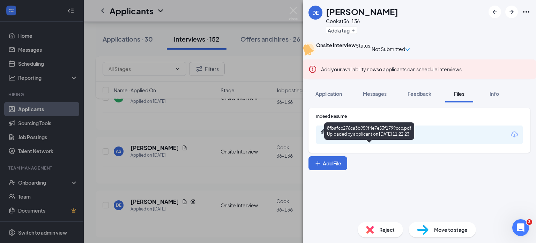
click at [409, 134] on div "8fbafcc276ca3b959f4e7e53f1799ccc.pdf" at bounding box center [378, 131] width 98 height 6
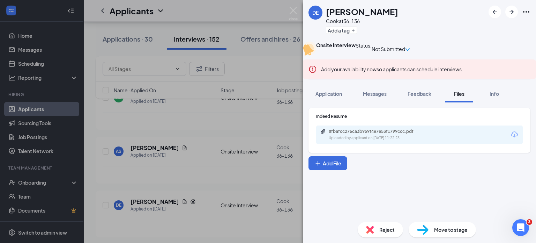
click at [201, 185] on div "DE [PERSON_NAME] at 36-136 Add a tag Onsite Interview Status : Not Submitted Ad…" at bounding box center [268, 121] width 536 height 243
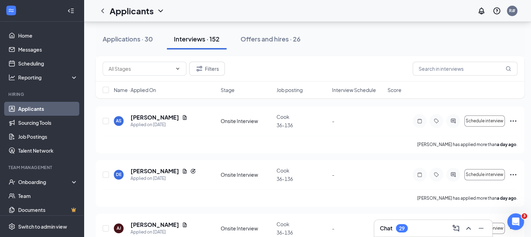
scroll to position [546, 0]
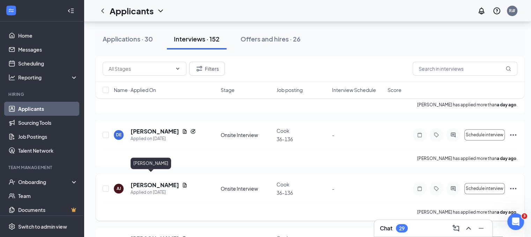
click at [142, 181] on h5 "[PERSON_NAME]" at bounding box center [155, 185] width 49 height 8
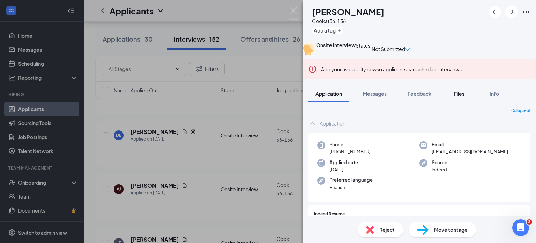
click at [461, 102] on button "Files" at bounding box center [459, 93] width 28 height 17
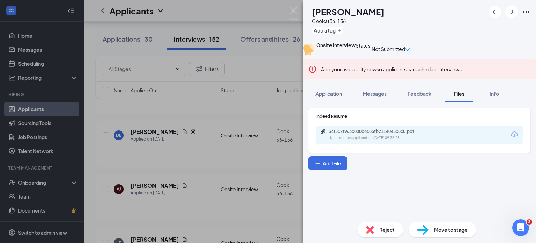
click at [365, 143] on div "34f552f963c000b6685fb2114045c8c0.pdf Uploaded by applicant on [DATE] 09:35:28" at bounding box center [419, 134] width 207 height 18
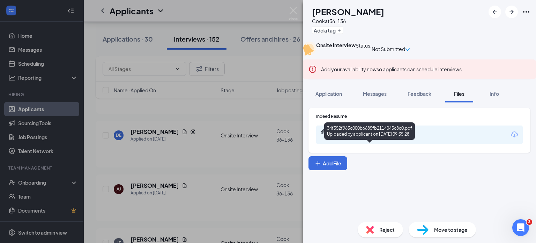
click at [363, 134] on div "34f552f963c000b6685fb2114045c8c0.pdf" at bounding box center [378, 131] width 98 height 6
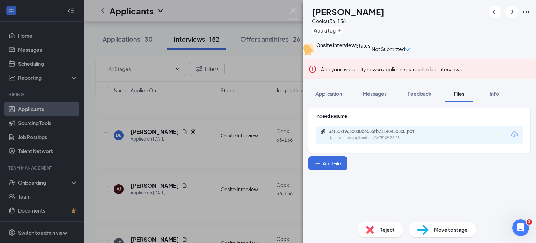
click at [192, 177] on div "[PERSON_NAME] [PERSON_NAME] at 36-136 Add a tag Onsite Interview Status : Not S…" at bounding box center [268, 121] width 536 height 243
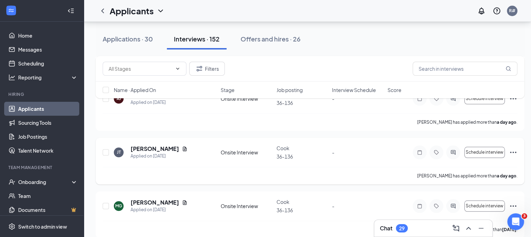
scroll to position [650, 0]
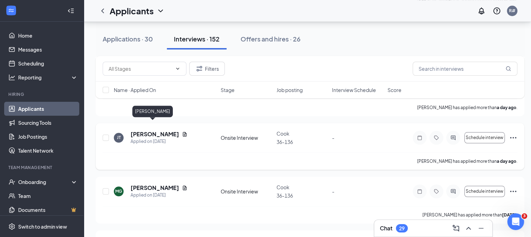
click at [151, 131] on h5 "[PERSON_NAME]" at bounding box center [155, 135] width 49 height 8
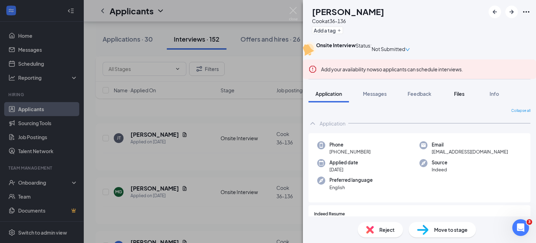
click at [460, 97] on span "Files" at bounding box center [459, 93] width 10 height 6
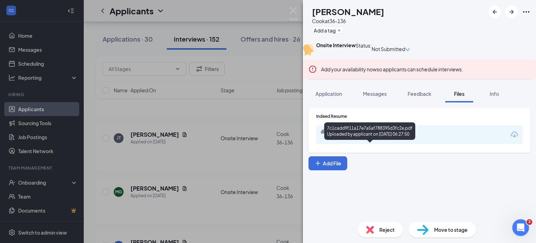
click at [389, 141] on div "Uploaded by applicant on [DATE] 06:27:50" at bounding box center [381, 138] width 105 height 6
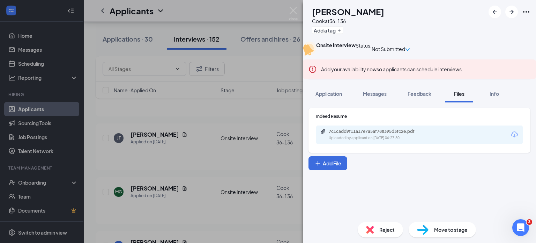
click at [162, 180] on div "[PERSON_NAME] [PERSON_NAME] at 36-136 Add a tag Onsite Interview Status : Not S…" at bounding box center [268, 121] width 536 height 243
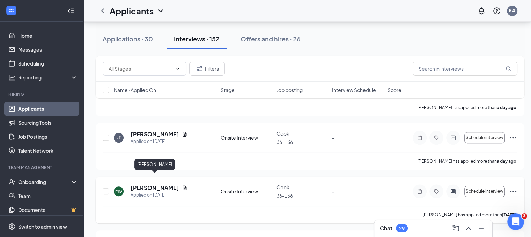
click at [162, 184] on h5 "[PERSON_NAME]" at bounding box center [155, 188] width 49 height 8
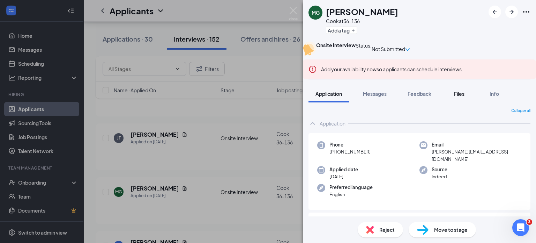
click at [458, 97] on span "Files" at bounding box center [459, 93] width 10 height 6
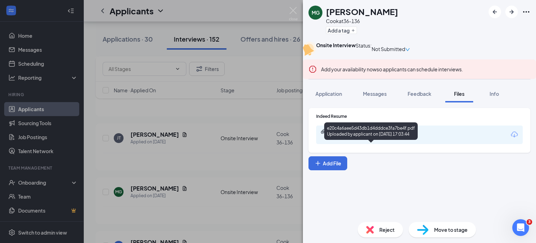
click at [378, 141] on div "e20c4a6aee5d43db1d4dddce3fa7be4f.pdf Uploaded by applicant on [DATE] 17:03:44" at bounding box center [376, 134] width 113 height 12
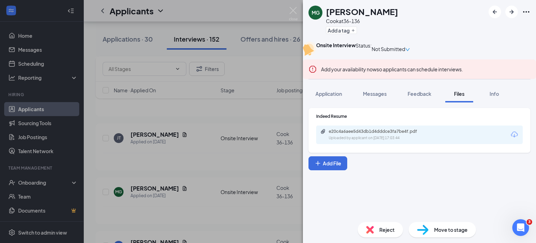
click at [199, 129] on div "MG [PERSON_NAME] at 36-136 Add a tag Onsite Interview Status : Not Submitted Ad…" at bounding box center [268, 121] width 536 height 243
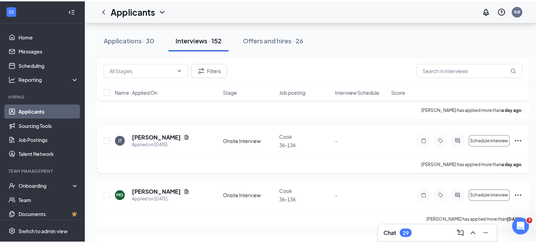
scroll to position [720, 0]
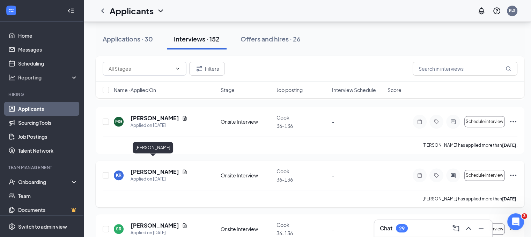
click at [163, 168] on h5 "[PERSON_NAME]" at bounding box center [155, 172] width 49 height 8
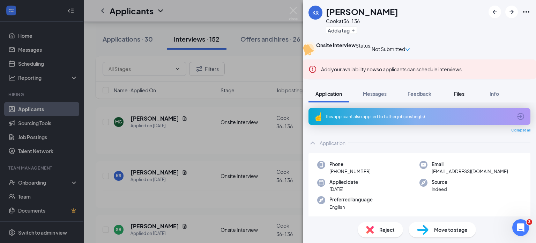
click at [461, 97] on span "Files" at bounding box center [459, 93] width 10 height 6
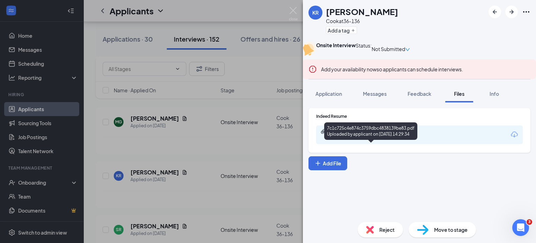
click at [400, 141] on div "7c1c725c4e874c3759dbc4838139be83.pdf Uploaded by applicant on [DATE] 14:29:34" at bounding box center [376, 134] width 113 height 12
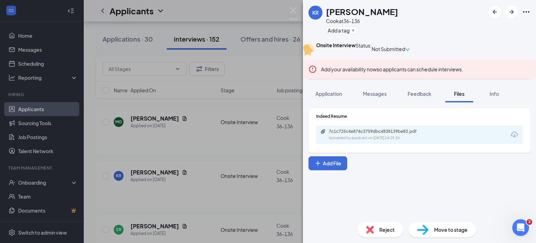
click at [188, 180] on div "KR [PERSON_NAME] [PERSON_NAME] at 36-136 Add a tag Onsite Interview Status : No…" at bounding box center [268, 121] width 536 height 243
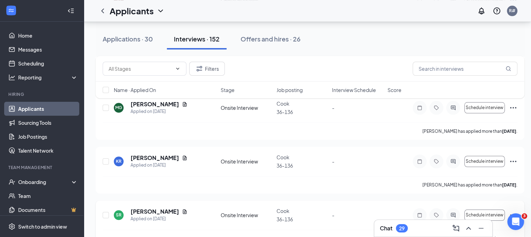
scroll to position [755, 0]
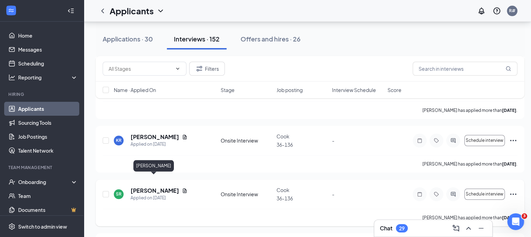
click at [166, 187] on h5 "[PERSON_NAME]" at bounding box center [155, 191] width 49 height 8
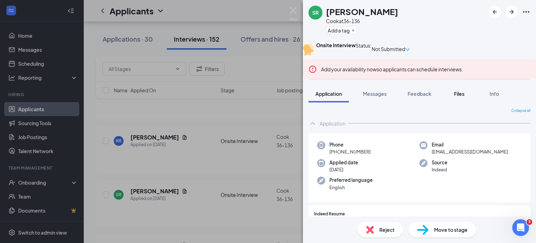
click at [458, 97] on div "Files" at bounding box center [459, 93] width 14 height 7
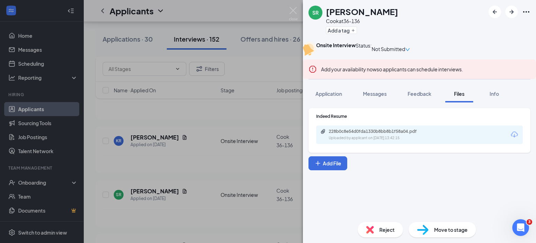
click at [403, 141] on div "Uploaded by applicant on [DATE] 13:42:15" at bounding box center [381, 138] width 105 height 6
click at [186, 169] on div "SR [PERSON_NAME] Cook at 36-136 Add a tag Onsite Interview Status : Not Submitt…" at bounding box center [268, 121] width 536 height 243
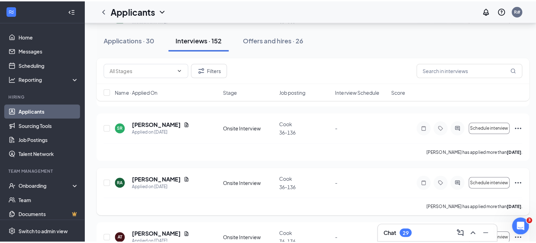
scroll to position [825, 0]
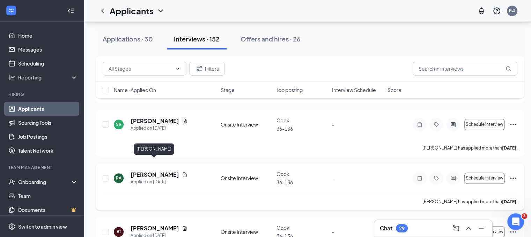
click at [163, 171] on h5 "[PERSON_NAME]" at bounding box center [155, 175] width 49 height 8
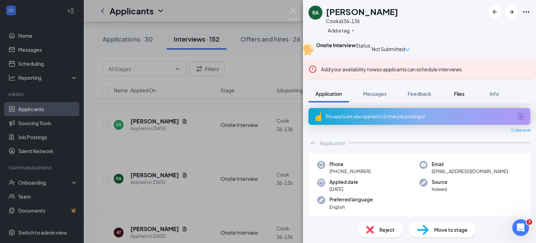
click at [455, 97] on span "Files" at bounding box center [459, 93] width 10 height 6
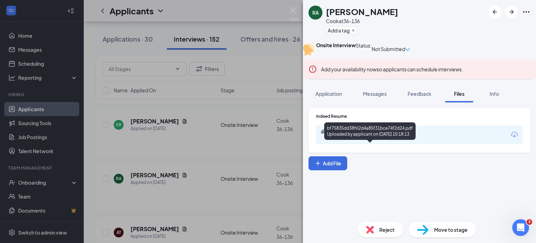
click at [426, 141] on div "Uploaded by applicant on [DATE] 10:18:13" at bounding box center [381, 138] width 105 height 6
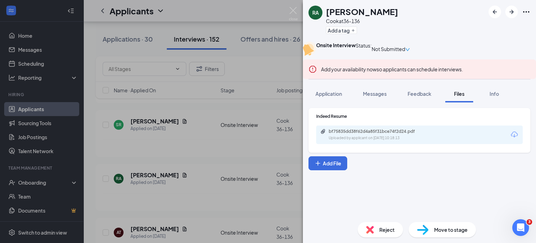
drag, startPoint x: 180, startPoint y: 180, endPoint x: 180, endPoint y: 201, distance: 21.3
click at [179, 180] on div "RA [PERSON_NAME] at 36-136 Add a tag Onsite Interview Status : Not Submitted Ad…" at bounding box center [268, 121] width 536 height 243
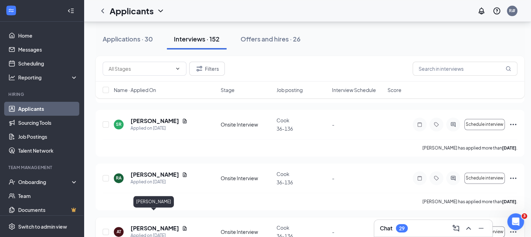
click at [165, 225] on h5 "[PERSON_NAME]" at bounding box center [155, 229] width 49 height 8
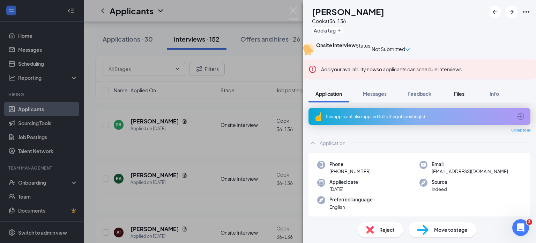
click at [462, 97] on span "Files" at bounding box center [459, 93] width 10 height 6
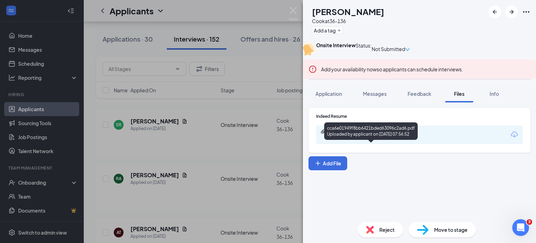
click at [384, 141] on div "Uploaded by applicant on [DATE] 07:56:52" at bounding box center [381, 138] width 105 height 6
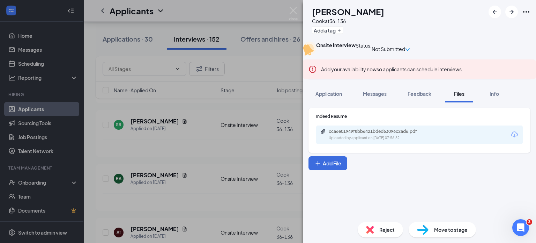
click at [178, 188] on div "AT [PERSON_NAME] [PERSON_NAME] at 36-136 Add a tag Onsite Interview Status : No…" at bounding box center [268, 121] width 536 height 243
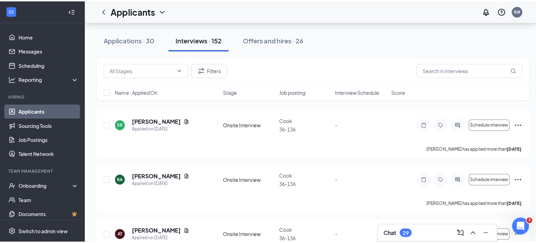
scroll to position [930, 0]
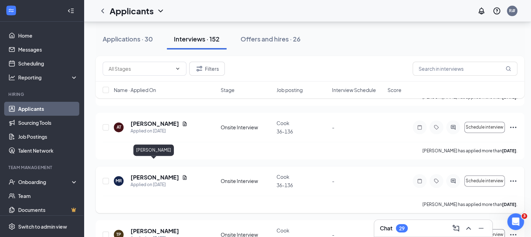
click at [161, 174] on h5 "[PERSON_NAME]" at bounding box center [155, 178] width 49 height 8
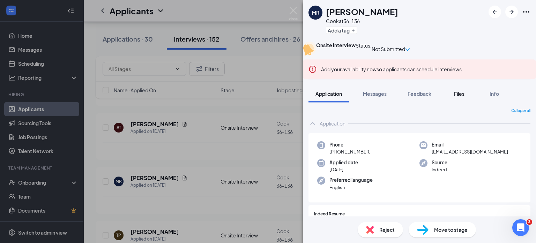
click at [460, 97] on span "Files" at bounding box center [459, 93] width 10 height 6
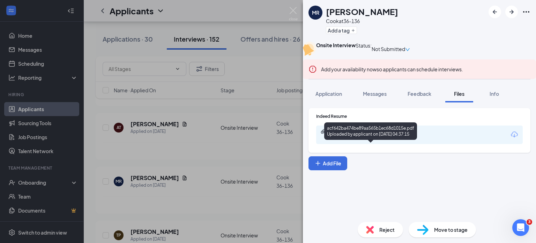
click at [431, 141] on div "Uploaded by applicant on [DATE] 04:37:15" at bounding box center [381, 138] width 105 height 6
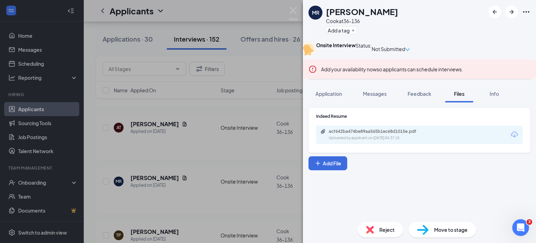
click at [159, 214] on div "[PERSON_NAME] at 36-136 Add a tag Onsite Interview Status : Not Submitted Add y…" at bounding box center [268, 121] width 536 height 243
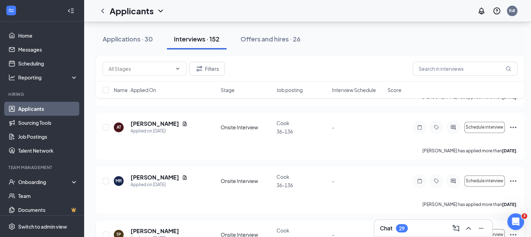
click at [159, 228] on h5 "[PERSON_NAME]" at bounding box center [155, 232] width 49 height 8
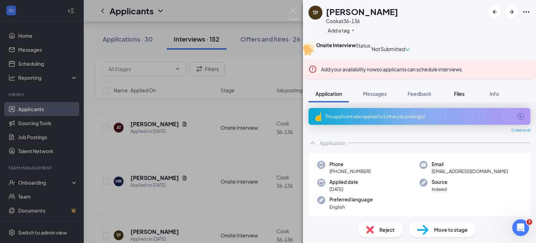
drag, startPoint x: 463, startPoint y: 108, endPoint x: 457, endPoint y: 109, distance: 5.6
click at [463, 97] on span "Files" at bounding box center [459, 93] width 10 height 6
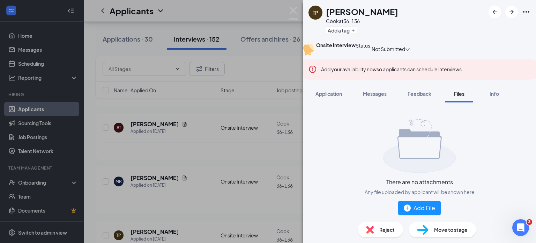
click at [202, 220] on div "[PERSON_NAME] [PERSON_NAME] at 36-136 Add a tag Onsite Interview Status : Not S…" at bounding box center [268, 121] width 536 height 243
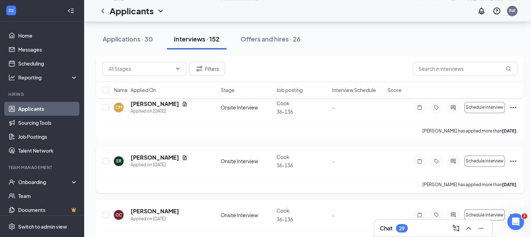
scroll to position [1041, 0]
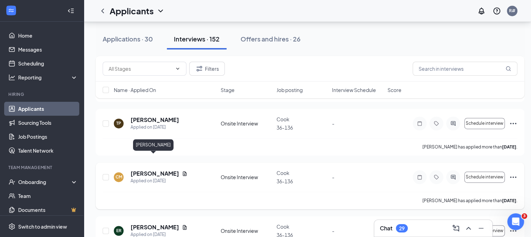
click at [153, 170] on h5 "[PERSON_NAME]" at bounding box center [155, 174] width 49 height 8
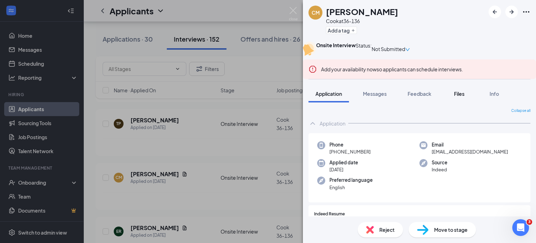
click at [454, 97] on div "Files" at bounding box center [459, 93] width 14 height 7
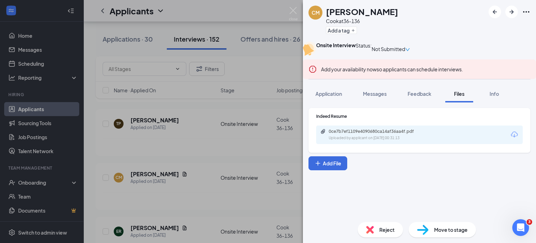
click at [367, 141] on div "Uploaded by applicant on [DATE] 00:31:13" at bounding box center [381, 138] width 105 height 6
click at [218, 121] on div "CM [PERSON_NAME] at 36-136 Add a tag Onsite Interview Status : Not Submitted Ad…" at bounding box center [268, 121] width 536 height 243
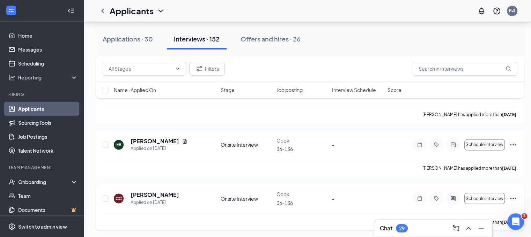
scroll to position [1111, 0]
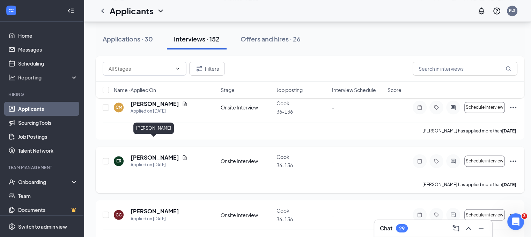
click at [167, 154] on h5 "[PERSON_NAME]" at bounding box center [155, 158] width 49 height 8
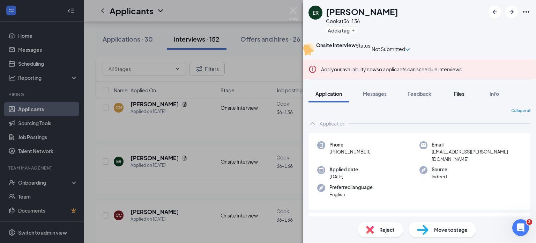
click at [464, 97] on span "Files" at bounding box center [459, 93] width 10 height 6
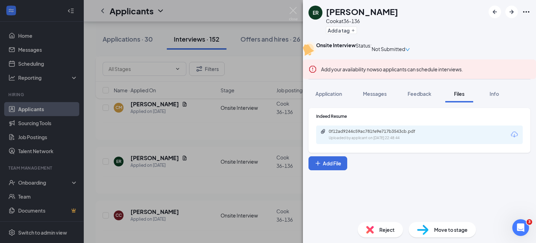
click at [399, 144] on div "0f12ad9244c59ac781fe9e717b3543cb.pdf Uploaded by applicant on [DATE] 22:48:44" at bounding box center [419, 134] width 207 height 18
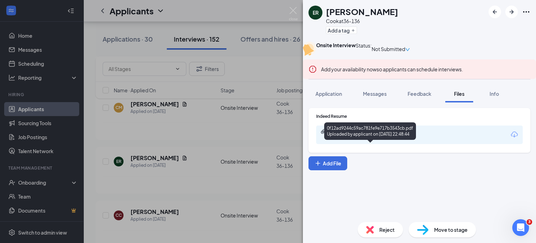
click at [340, 134] on div "0f12ad9244c59ac781fe9e717b3543cb.pdf" at bounding box center [378, 131] width 98 height 6
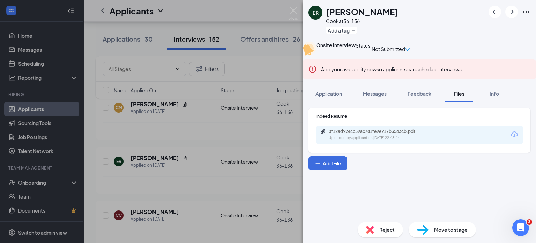
click at [198, 109] on div "ER [PERSON_NAME] at 36-136 Add a tag Onsite Interview Status : Not Submitted Ad…" at bounding box center [268, 121] width 536 height 243
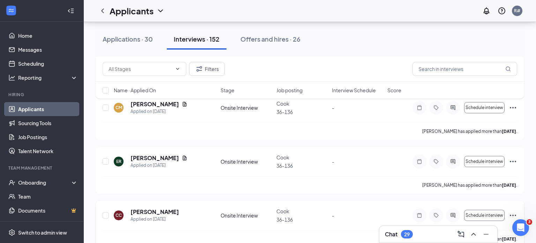
click at [155, 208] on h5 "[PERSON_NAME]" at bounding box center [155, 212] width 49 height 8
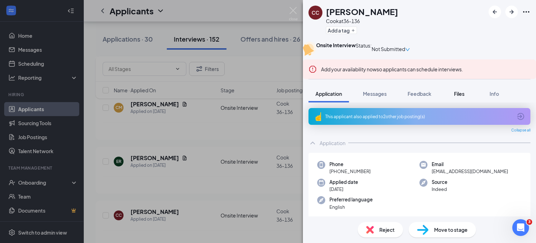
click at [464, 97] on span "Files" at bounding box center [459, 93] width 10 height 6
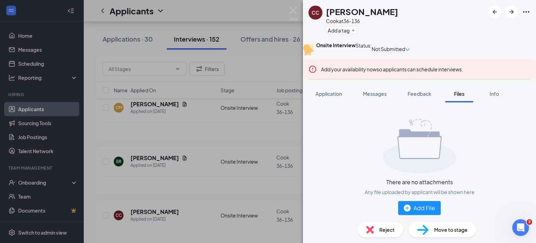
click at [211, 185] on div "CC [PERSON_NAME] Cook at 36-136 Add a tag Onsite Interview Status : Not Submitt…" at bounding box center [268, 121] width 536 height 243
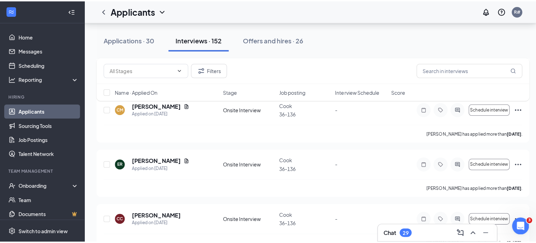
scroll to position [1181, 0]
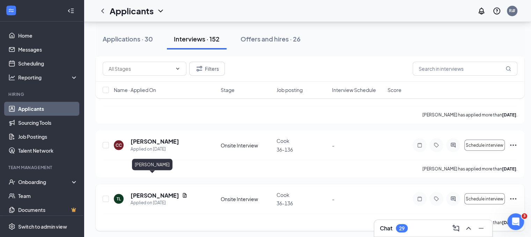
click at [146, 192] on h5 "[PERSON_NAME]" at bounding box center [155, 196] width 49 height 8
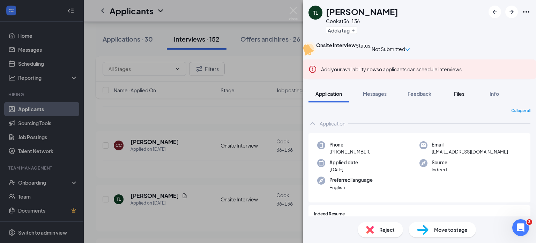
click at [459, 97] on span "Files" at bounding box center [459, 93] width 10 height 6
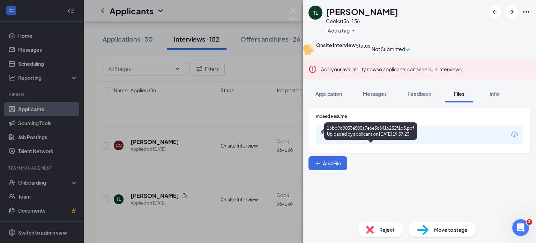
click at [416, 141] on div "16bb9d9033e500a7e6e3c8416232f1d3.pdf Uploaded by applicant on [DATE] 19:57:23" at bounding box center [376, 134] width 113 height 12
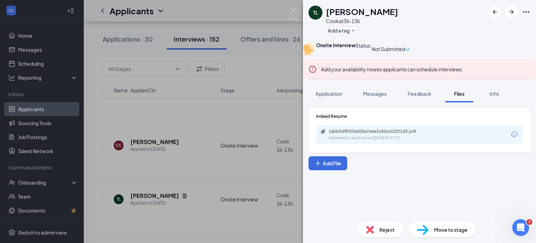
drag, startPoint x: 206, startPoint y: 148, endPoint x: 207, endPoint y: 178, distance: 30.7
click at [206, 148] on div "TL [PERSON_NAME] at 36-136 Add a tag Onsite Interview Status : Not Submitted Ad…" at bounding box center [268, 121] width 536 height 243
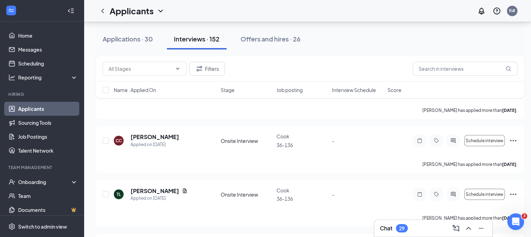
scroll to position [1250, 0]
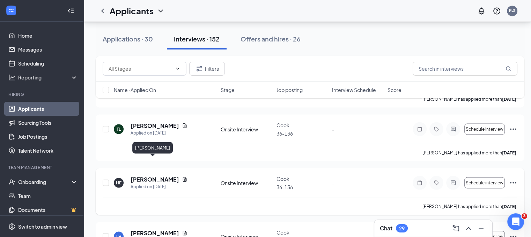
click at [149, 176] on h5 "[PERSON_NAME]" at bounding box center [155, 180] width 49 height 8
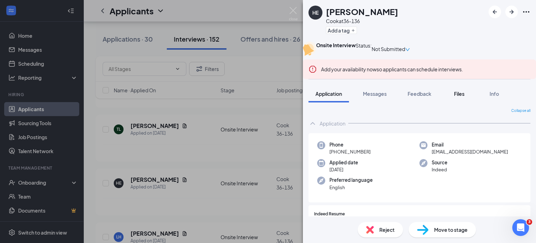
click at [461, 102] on button "Files" at bounding box center [459, 93] width 28 height 17
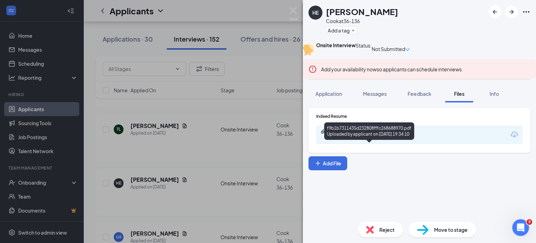
click at [413, 141] on div "f9b1b7311435d232808fffc268688970.pdf Uploaded by applicant on [DATE] 19:34:10" at bounding box center [376, 134] width 113 height 12
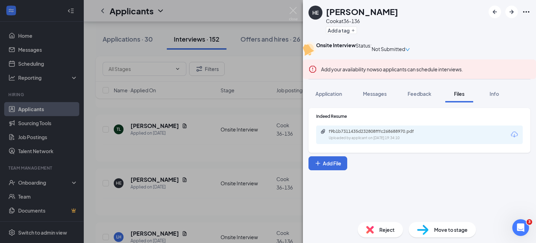
click at [208, 181] on div "HE [PERSON_NAME] at 36-136 Add a tag Onsite Interview Status : Not Submitted Ad…" at bounding box center [268, 121] width 536 height 243
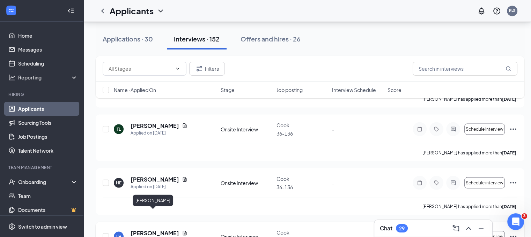
click at [159, 229] on h5 "[PERSON_NAME]" at bounding box center [155, 233] width 49 height 8
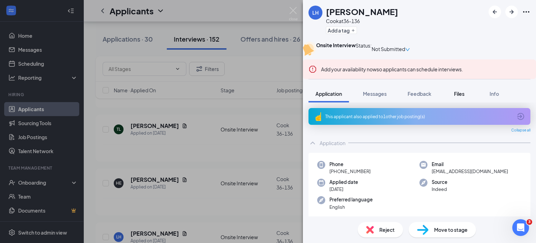
click at [455, 97] on span "Files" at bounding box center [459, 93] width 10 height 6
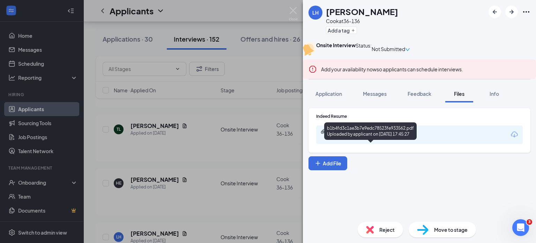
click at [403, 141] on div "Uploaded by applicant on [DATE] 17:45:27" at bounding box center [381, 138] width 105 height 6
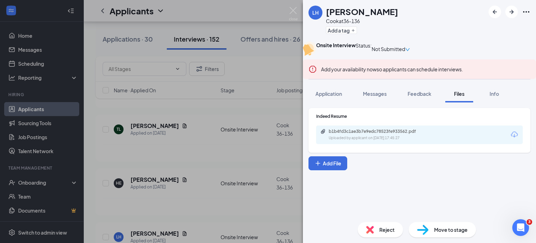
click at [180, 180] on div "LH [PERSON_NAME] at 36-136 Add a tag Onsite Interview Status : Not Submitted Ad…" at bounding box center [268, 121] width 536 height 243
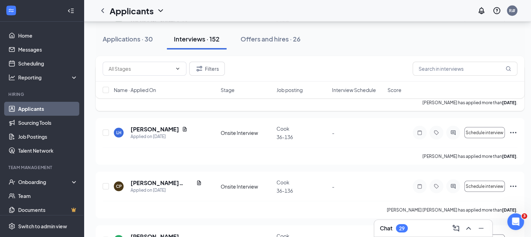
scroll to position [1355, 0]
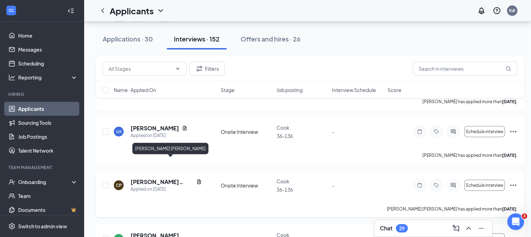
click at [169, 178] on h5 "[PERSON_NAME] [PERSON_NAME]" at bounding box center [162, 182] width 63 height 8
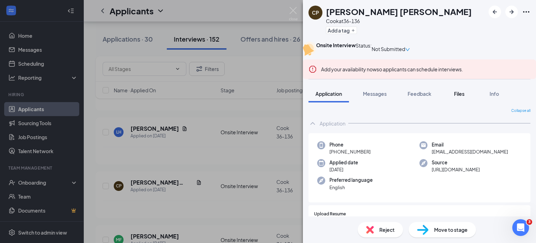
click at [456, 97] on span "Files" at bounding box center [459, 93] width 10 height 6
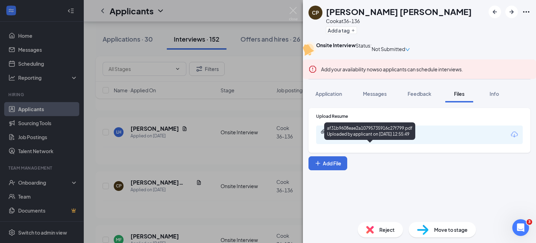
click at [406, 141] on div "Uploaded by applicant on [DATE] 12:55:49" at bounding box center [381, 138] width 105 height 6
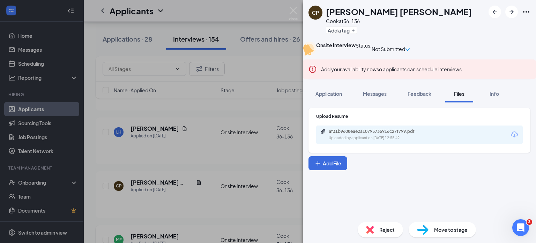
click at [183, 217] on div "CP [PERSON_NAME] [PERSON_NAME] at 36-136 Add a tag Onsite Interview Status : No…" at bounding box center [268, 121] width 536 height 243
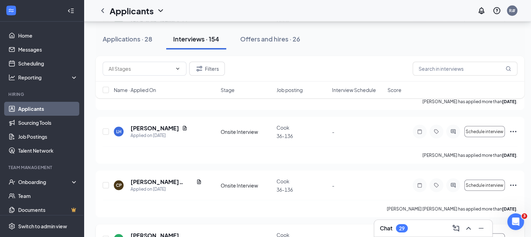
click at [179, 232] on h5 "[PERSON_NAME]" at bounding box center [155, 236] width 49 height 8
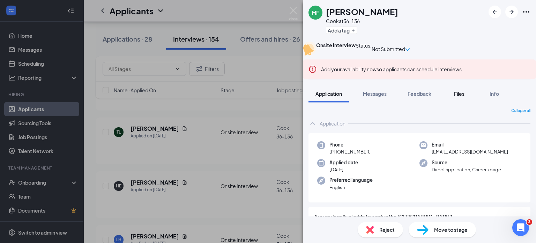
drag, startPoint x: 462, startPoint y: 110, endPoint x: 456, endPoint y: 114, distance: 6.5
click at [462, 97] on span "Files" at bounding box center [459, 93] width 10 height 6
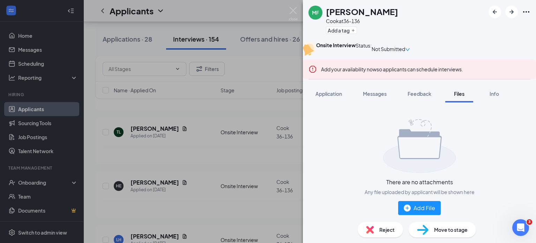
click at [211, 187] on div "MF [PERSON_NAME] at 36-136 Add a tag Onsite Interview Status : Not Submitted Ad…" at bounding box center [268, 121] width 536 height 243
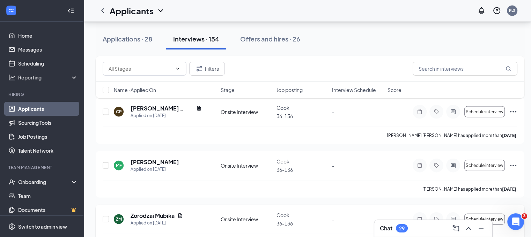
scroll to position [1564, 0]
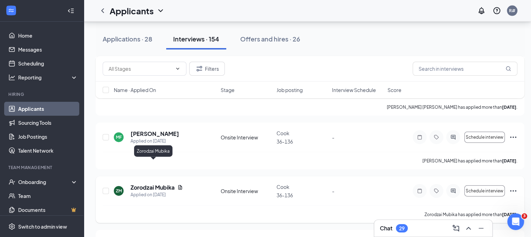
click at [168, 184] on h5 "Zorodzai Mubika" at bounding box center [153, 188] width 44 height 8
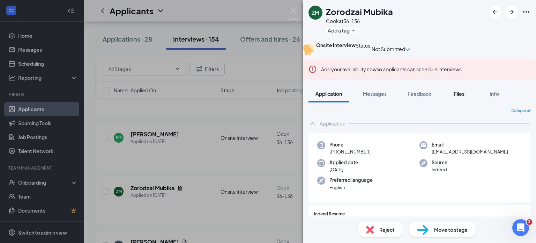
drag, startPoint x: 458, startPoint y: 107, endPoint x: 455, endPoint y: 111, distance: 4.5
click at [459, 97] on span "Files" at bounding box center [459, 93] width 10 height 6
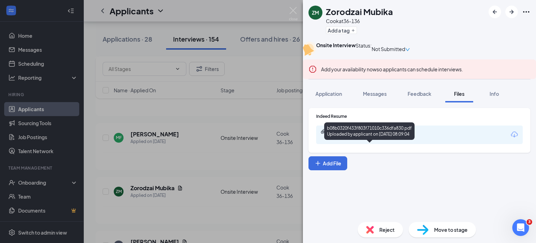
click at [405, 141] on div "Uploaded by applicant on [DATE] 08:09:04" at bounding box center [381, 138] width 105 height 6
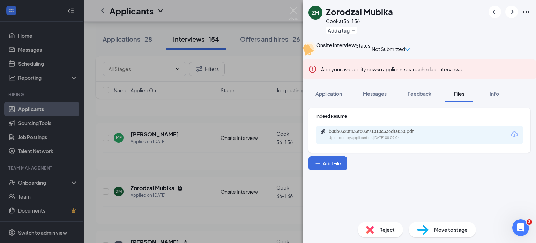
click at [164, 219] on div "ZM Zorodzai Mubika Cook at 36-136 Add a tag Onsite Interview Status : Not Submi…" at bounding box center [268, 121] width 536 height 243
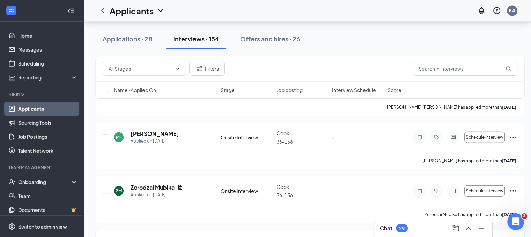
click at [164, 238] on h5 "[PERSON_NAME]" at bounding box center [155, 242] width 49 height 8
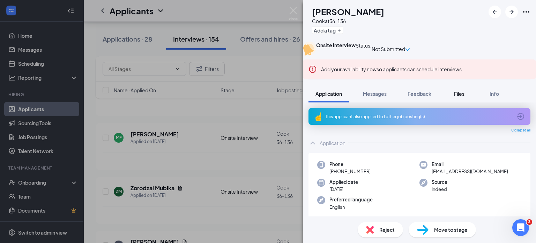
click at [461, 97] on span "Files" at bounding box center [459, 93] width 10 height 6
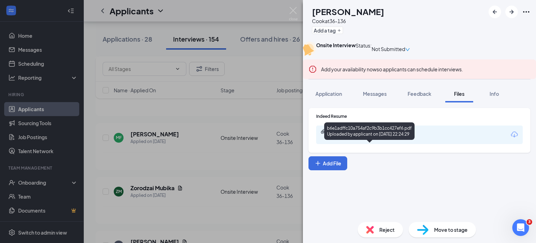
click at [394, 141] on div "b6e1adffc10a754af2c9b3b1cc427ef6.pdf Uploaded by applicant on [DATE] 22:24:29" at bounding box center [376, 134] width 113 height 12
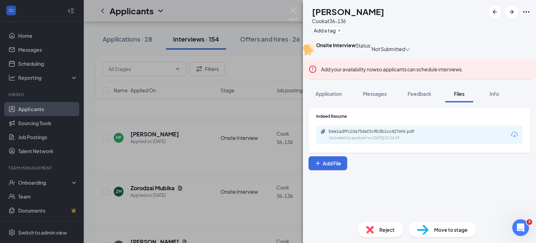
click at [196, 187] on div "LH [PERSON_NAME] at 36-136 Add a tag Onsite Interview Status : Not Submitted Ad…" at bounding box center [268, 121] width 536 height 243
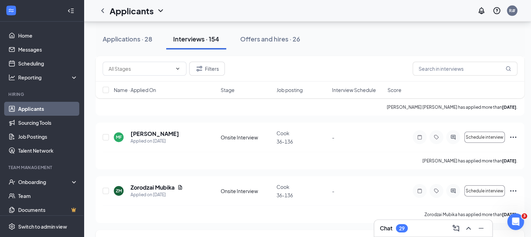
scroll to position [1669, 0]
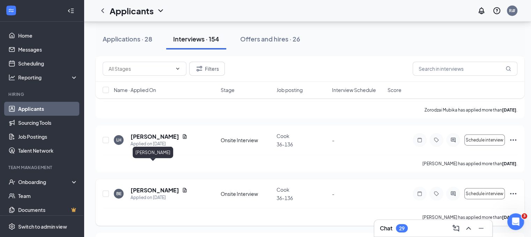
click at [149, 187] on h5 "[PERSON_NAME]" at bounding box center [155, 191] width 49 height 8
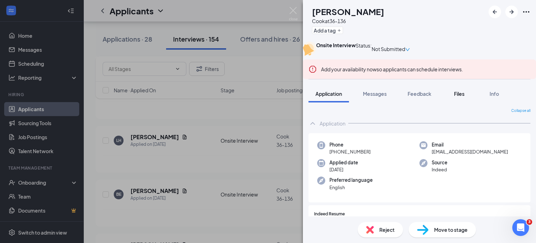
click at [463, 97] on span "Files" at bounding box center [459, 93] width 10 height 6
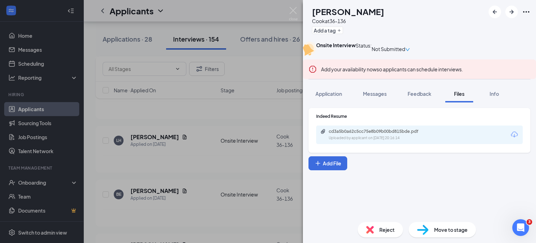
click at [393, 143] on div "cd3a5b0a62c5cc75e8b09b00bd815bde.pdf Uploaded by applicant on [DATE] 20:16:14" at bounding box center [419, 134] width 207 height 18
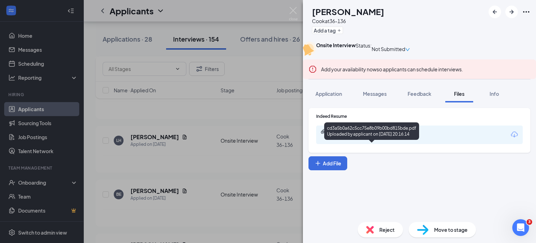
click at [390, 134] on div "cd3a5b0a62c5cc75e8b09b00bd815bde.pdf" at bounding box center [378, 131] width 98 height 6
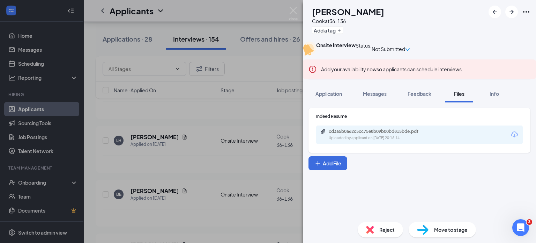
click at [189, 173] on div "BE [PERSON_NAME] at 36-136 Add a tag Onsite Interview Status : Not Submitted Ad…" at bounding box center [268, 121] width 536 height 243
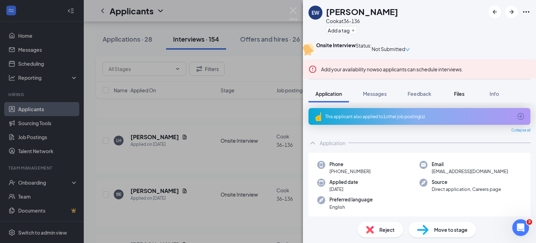
click at [460, 97] on span "Files" at bounding box center [459, 93] width 10 height 6
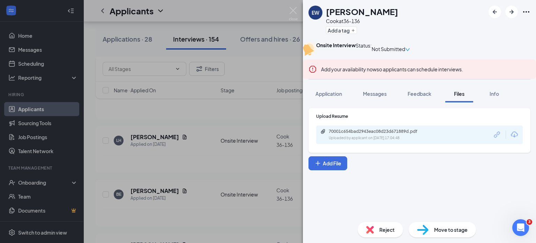
click at [414, 141] on div "Uploaded by applicant on [DATE] 17:04:48" at bounding box center [381, 138] width 105 height 6
click at [184, 209] on div "EW [PERSON_NAME] at 36-136 Add a tag Onsite Interview Status : Not Submitted Ad…" at bounding box center [268, 121] width 536 height 243
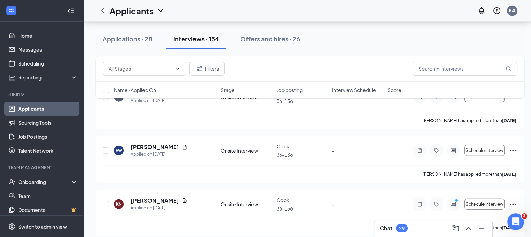
scroll to position [1809, 0]
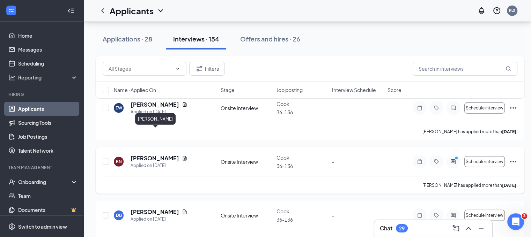
click at [177, 155] on h5 "[PERSON_NAME]" at bounding box center [155, 159] width 49 height 8
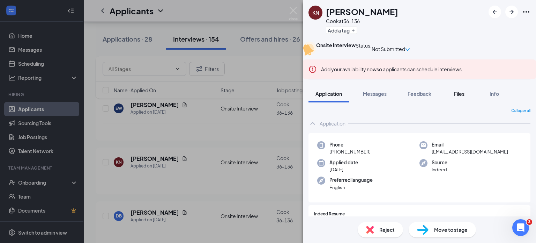
click at [455, 97] on span "Files" at bounding box center [459, 93] width 10 height 6
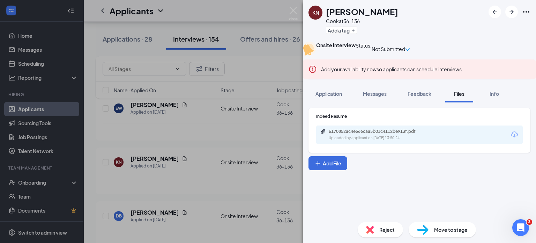
click at [399, 144] on div "6170852ac4e566caa5b01c4112be913f.pdf Uploaded by applicant on [DATE] 13:50:24" at bounding box center [419, 134] width 207 height 18
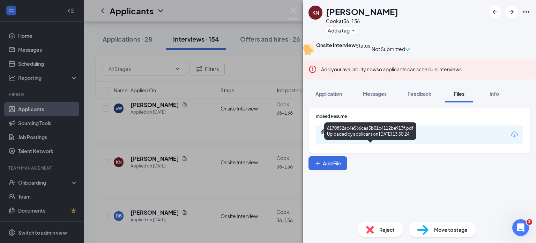
click at [398, 141] on div "Uploaded by applicant on [DATE] 13:50:24" at bounding box center [381, 138] width 105 height 6
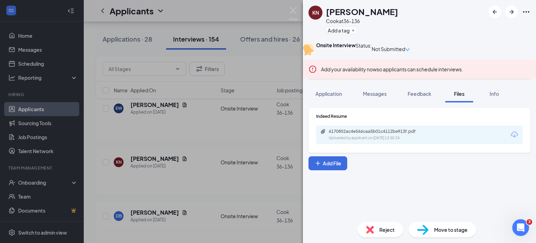
click at [209, 167] on div "KN [PERSON_NAME] at 36-136 Add a tag Onsite Interview Status : Not Submitted Ad…" at bounding box center [268, 121] width 536 height 243
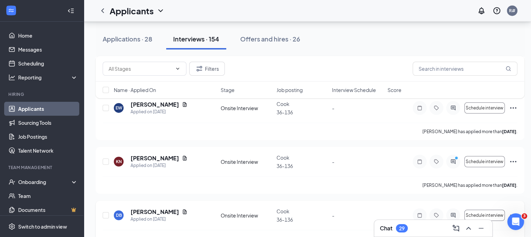
click at [156, 208] on h5 "[PERSON_NAME]" at bounding box center [155, 212] width 49 height 8
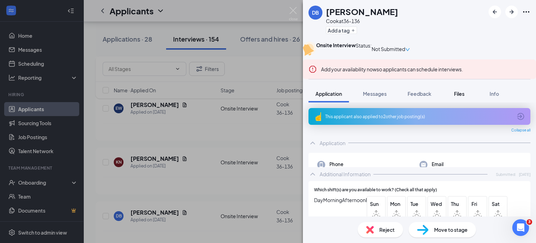
click at [458, 97] on span "Files" at bounding box center [459, 93] width 10 height 6
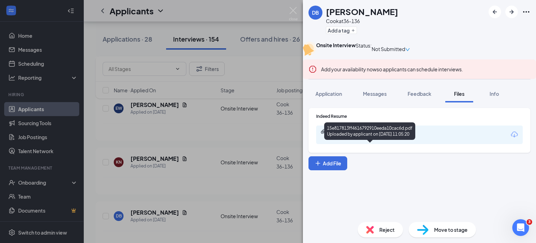
click at [384, 141] on div "Uploaded by applicant on [DATE] 11:05:20" at bounding box center [381, 138] width 105 height 6
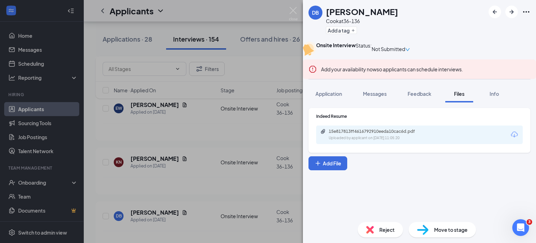
click at [199, 156] on div "DB [PERSON_NAME] at 36-136 Add a tag Onsite Interview Status : Not Submitted Ad…" at bounding box center [268, 121] width 536 height 243
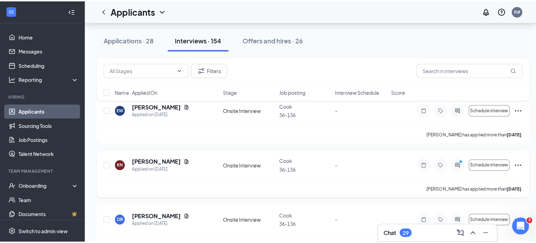
scroll to position [1879, 0]
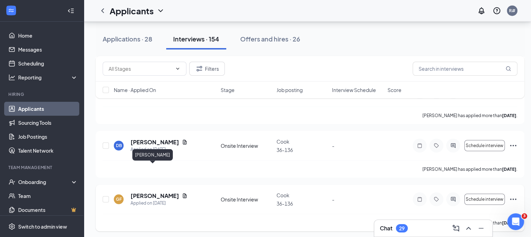
click at [161, 192] on h5 "[PERSON_NAME]" at bounding box center [155, 196] width 49 height 8
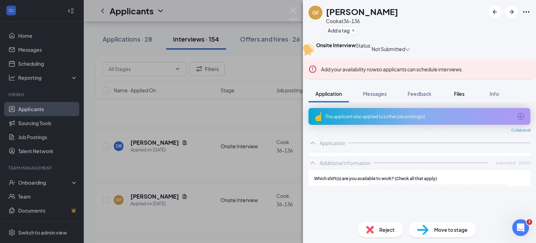
click at [458, 97] on span "Files" at bounding box center [459, 93] width 10 height 6
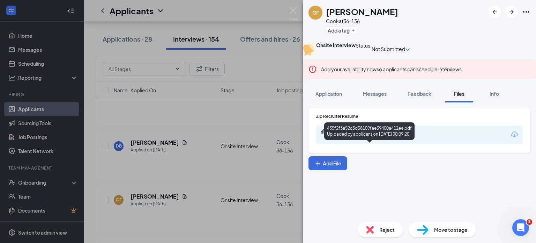
click at [390, 141] on div "Uploaded by applicant on [DATE] 00:09:20" at bounding box center [381, 138] width 105 height 6
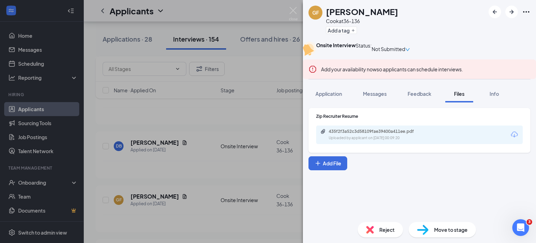
click at [197, 169] on div "GF [PERSON_NAME] at 36-136 Add a tag Onsite Interview Status : Not Submitted Ad…" at bounding box center [268, 121] width 536 height 243
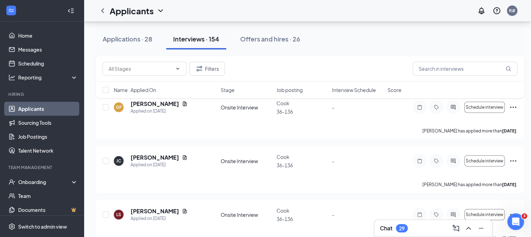
scroll to position [1983, 0]
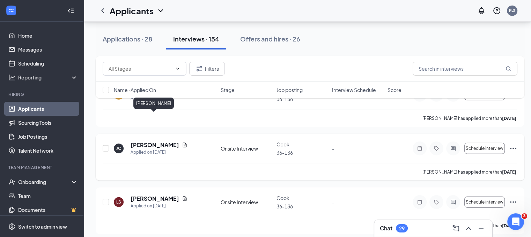
click at [159, 141] on h5 "[PERSON_NAME]" at bounding box center [155, 145] width 49 height 8
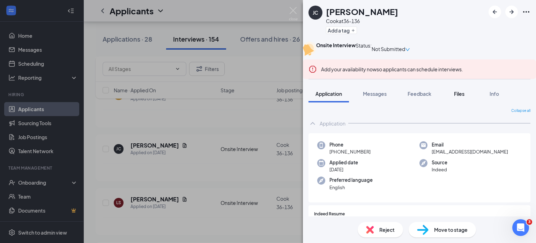
click at [458, 97] on span "Files" at bounding box center [459, 93] width 10 height 6
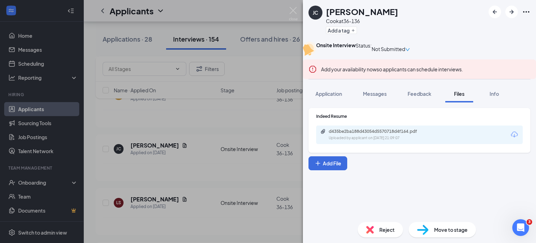
click at [424, 143] on div "d435be2ba188d43054d5570718d4f164.pdf Uploaded by applicant on [DATE] 21:09:07" at bounding box center [419, 134] width 207 height 18
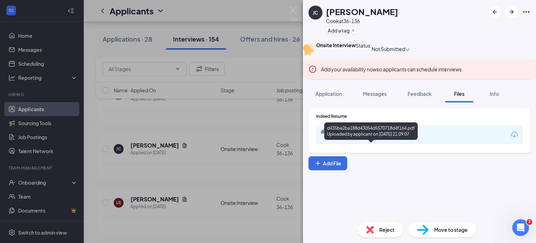
click at [421, 134] on div "d435be2ba188d43054d5570718d4f164.pdf" at bounding box center [378, 131] width 98 height 6
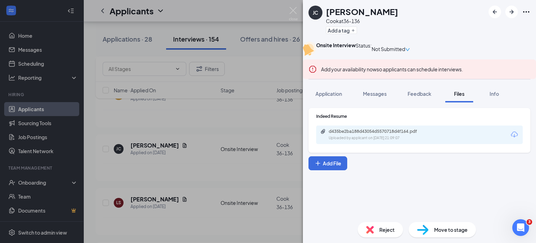
click at [194, 176] on div "[PERSON_NAME] Cook at 36-136 Add a tag Onsite Interview Status : Not Submitted …" at bounding box center [268, 121] width 536 height 243
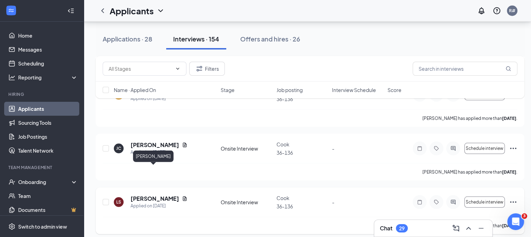
click at [160, 195] on h5 "[PERSON_NAME]" at bounding box center [155, 199] width 49 height 8
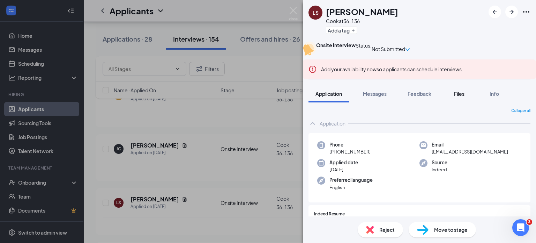
click at [458, 97] on span "Files" at bounding box center [459, 93] width 10 height 6
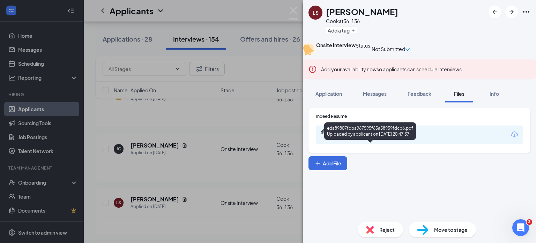
click at [416, 141] on div "Uploaded by applicant on [DATE] 20:47:37" at bounding box center [381, 138] width 105 height 6
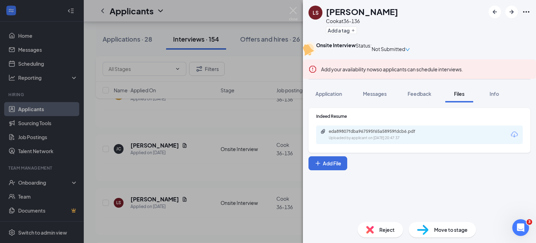
click at [194, 201] on div "LS [PERSON_NAME] Cook at 36-136 Add a tag Onsite Interview Status : Not Submitt…" at bounding box center [268, 121] width 536 height 243
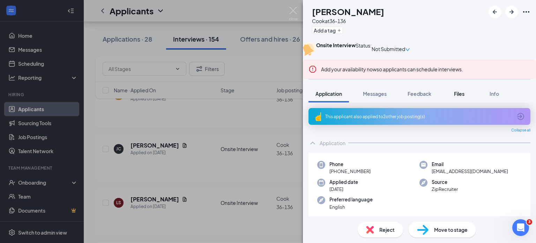
click at [460, 97] on span "Files" at bounding box center [459, 93] width 10 height 6
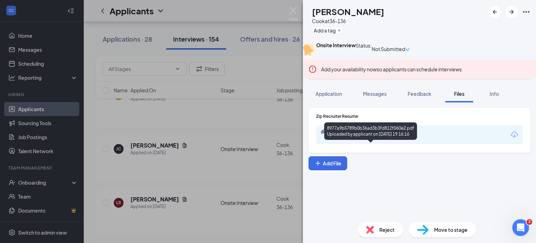
click at [371, 134] on div "8977a9b5789b0b36ad3b3fd812f060e2.pdf" at bounding box center [378, 131] width 98 height 6
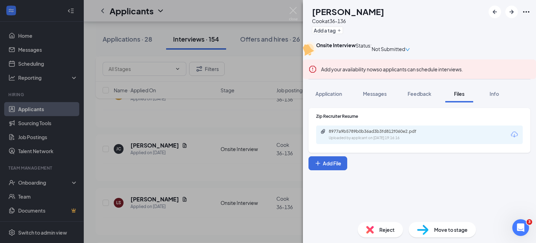
click at [196, 158] on div "[PERSON_NAME] at 36-136 Add a tag Onsite Interview Status : Not Submitted Add y…" at bounding box center [268, 121] width 536 height 243
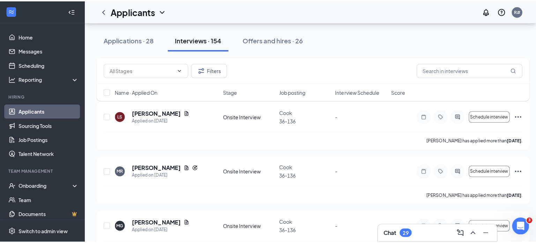
scroll to position [2088, 0]
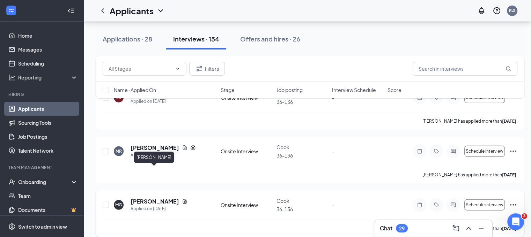
click at [163, 198] on h5 "[PERSON_NAME]" at bounding box center [155, 202] width 49 height 8
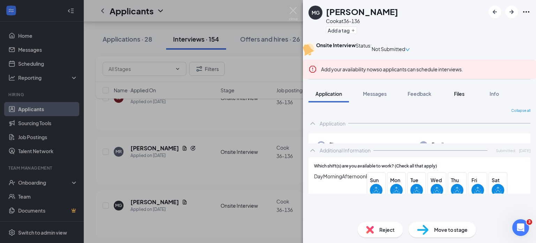
click at [455, 97] on span "Files" at bounding box center [459, 93] width 10 height 6
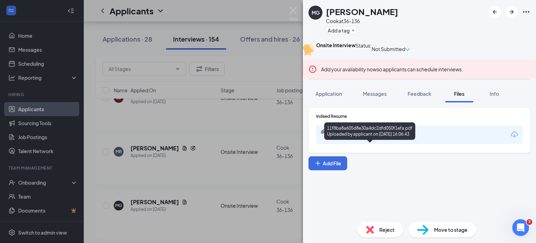
click at [414, 141] on div "11f8ba8a605d8e30a4dc2dfd050f1efa.pdf Uploaded by applicant on [DATE] 16:06:43" at bounding box center [376, 134] width 113 height 12
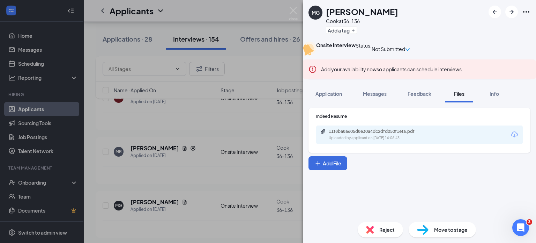
drag, startPoint x: 181, startPoint y: 205, endPoint x: 188, endPoint y: 194, distance: 13.2
click at [183, 203] on div "MG [PERSON_NAME] at 36-136 Add a tag Onsite Interview Status : Not Submitted Ad…" at bounding box center [268, 121] width 536 height 243
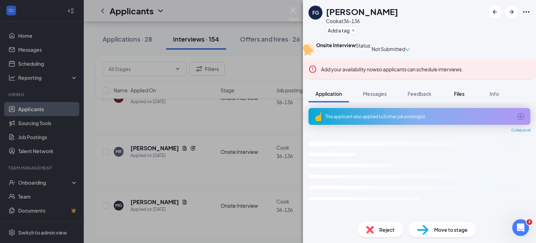
click at [456, 97] on span "Files" at bounding box center [459, 93] width 10 height 6
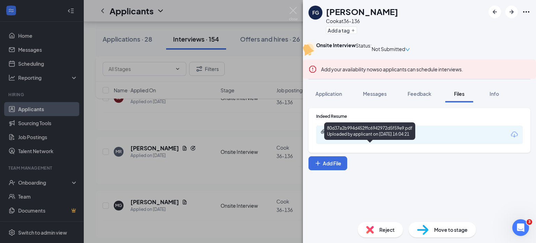
click at [411, 141] on div "Uploaded by applicant on [DATE] 16:04:21" at bounding box center [381, 138] width 105 height 6
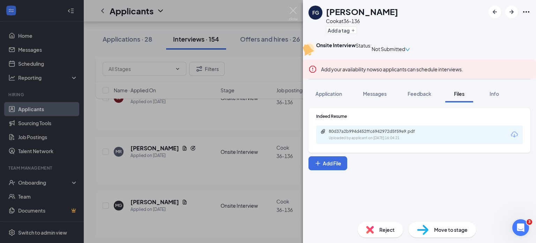
click at [196, 183] on div "FG [PERSON_NAME] at 36-136 Add a tag Onsite Interview Status : Not Submitted Ad…" at bounding box center [268, 121] width 536 height 243
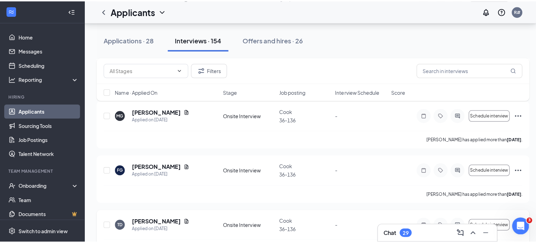
scroll to position [2193, 0]
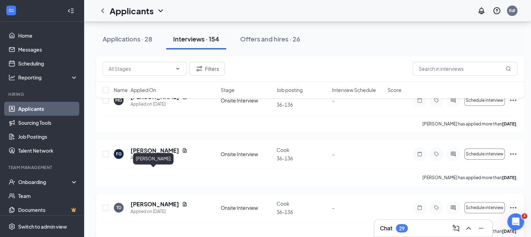
click at [158, 201] on h5 "[PERSON_NAME]" at bounding box center [155, 205] width 49 height 8
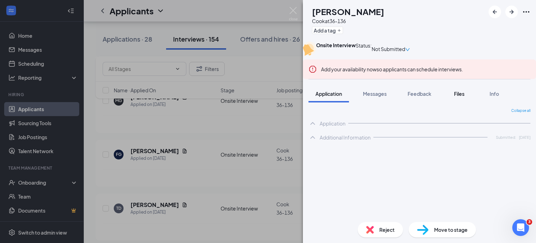
click at [461, 97] on span "Files" at bounding box center [459, 93] width 10 height 6
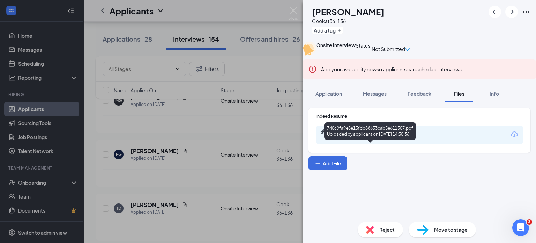
click at [408, 134] on div "740c9fa9e8e13fdb88653cab5e611507.pdf" at bounding box center [378, 131] width 98 height 6
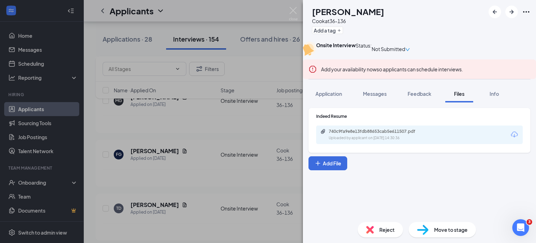
click at [207, 164] on div "[PERSON_NAME] [PERSON_NAME] at 36-136 Add a tag Onsite Interview Status : Not S…" at bounding box center [268, 121] width 536 height 243
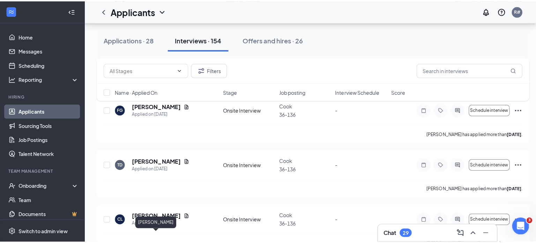
scroll to position [2297, 0]
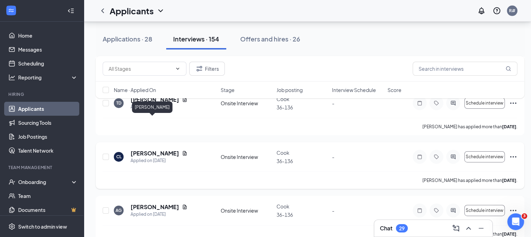
click at [151, 150] on h5 "[PERSON_NAME]" at bounding box center [155, 154] width 49 height 8
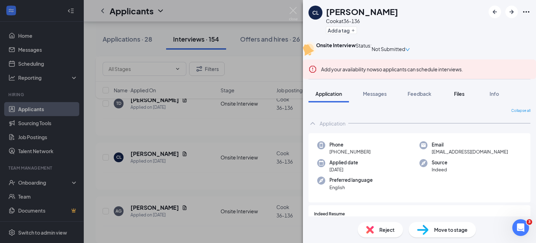
click at [459, 97] on span "Files" at bounding box center [459, 93] width 10 height 6
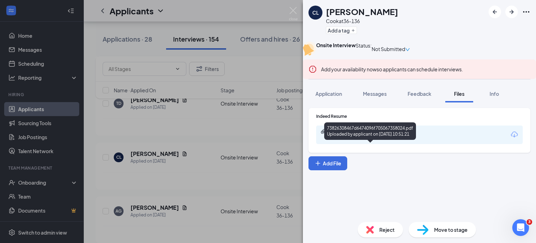
click at [387, 141] on div "Uploaded by applicant on [DATE] 10:51:21" at bounding box center [381, 138] width 105 height 6
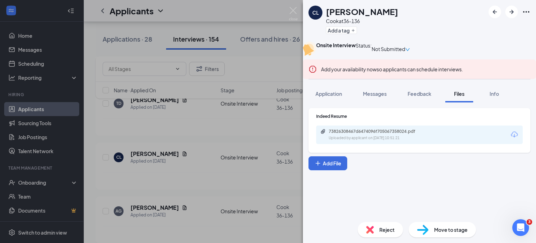
click at [203, 158] on div "CL [PERSON_NAME] [PERSON_NAME] at 36-136 Add a tag Onsite Interview Status : No…" at bounding box center [268, 121] width 536 height 243
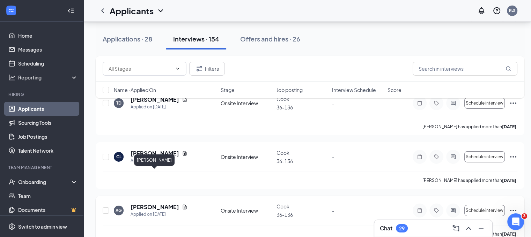
click at [170, 203] on h5 "[PERSON_NAME]" at bounding box center [155, 207] width 49 height 8
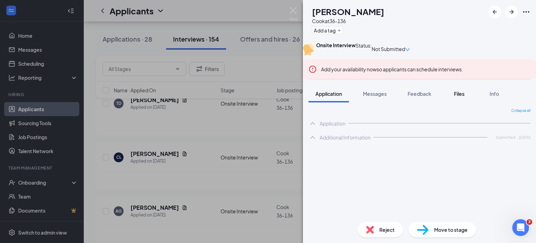
click at [463, 97] on span "Files" at bounding box center [459, 93] width 10 height 6
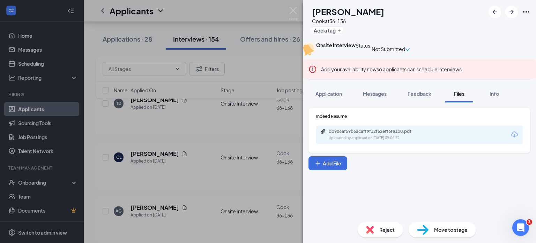
click at [406, 134] on div "db906af59b6acaff9f12f62eff6fe1b0.pdf" at bounding box center [378, 131] width 98 height 6
click at [184, 193] on div "AG [PERSON_NAME] at 36-136 Add a tag Onsite Interview Status : Not Submitted Ad…" at bounding box center [268, 121] width 536 height 243
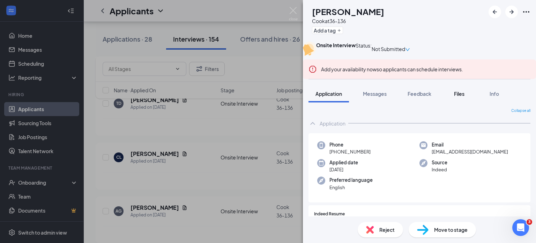
click at [457, 97] on span "Files" at bounding box center [459, 93] width 10 height 6
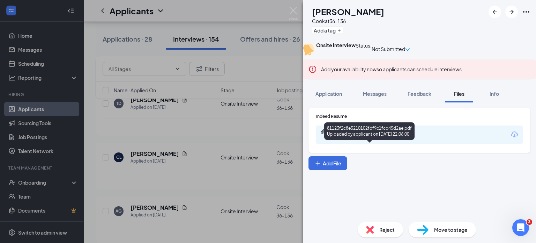
click at [404, 134] on div "81123f2c8e5210102fdf9c1fcd45d2ae.pdf" at bounding box center [378, 131] width 98 height 6
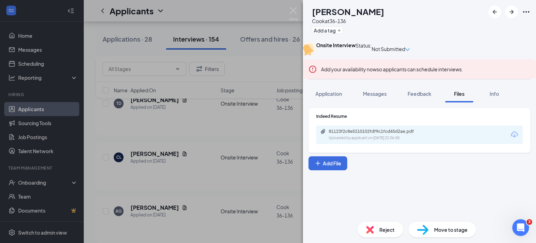
click at [188, 183] on div "SG [PERSON_NAME] at 36-136 Add a tag Onsite Interview Status : Not Submitted Ad…" at bounding box center [268, 121] width 536 height 243
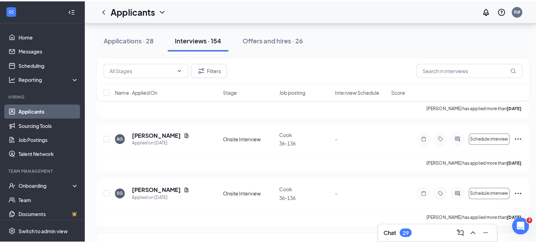
scroll to position [2402, 0]
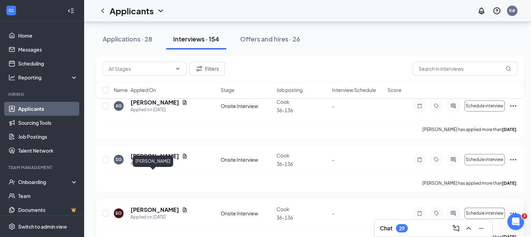
click at [162, 206] on h5 "[PERSON_NAME]" at bounding box center [155, 210] width 49 height 8
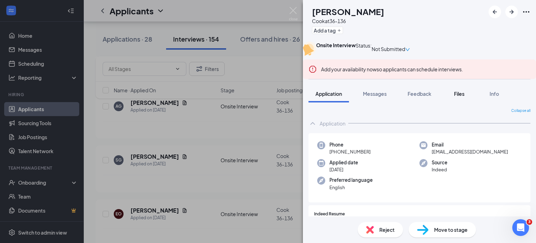
click at [455, 97] on span "Files" at bounding box center [459, 93] width 10 height 6
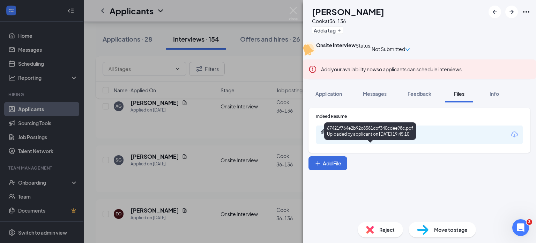
click at [407, 141] on div "Uploaded by applicant on [DATE] 19:45:10" at bounding box center [381, 138] width 105 height 6
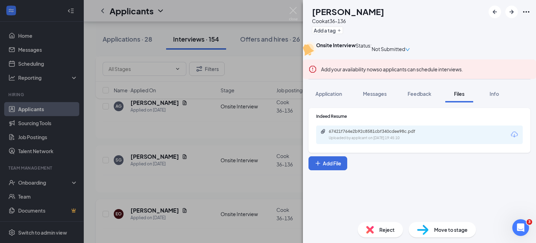
click at [210, 184] on div "EO [PERSON_NAME] at 36-136 Add a tag Onsite Interview Status : Not Submitted Ad…" at bounding box center [268, 121] width 536 height 243
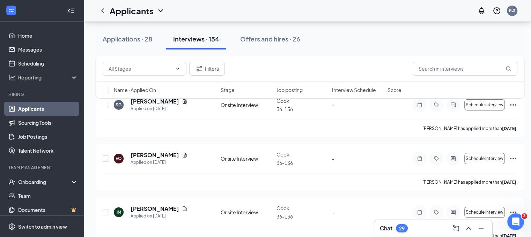
scroll to position [2472, 0]
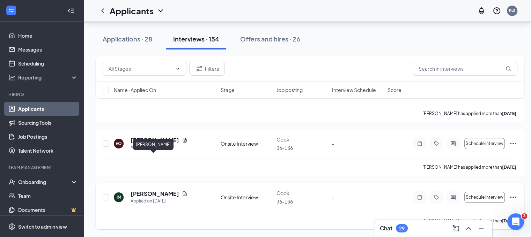
click at [148, 190] on h5 "[PERSON_NAME]" at bounding box center [155, 194] width 49 height 8
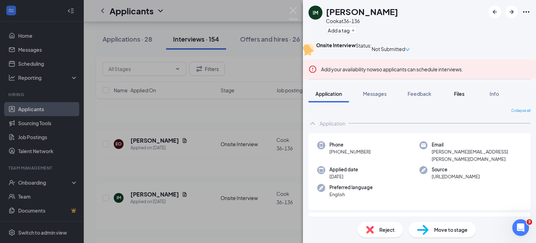
click at [458, 97] on span "Files" at bounding box center [459, 93] width 10 height 6
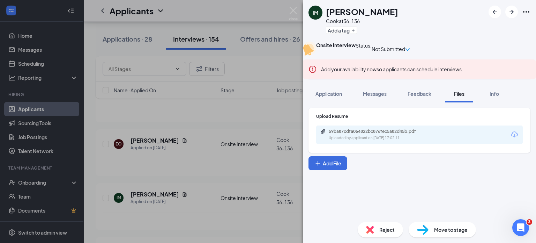
click at [385, 141] on div "Uploaded by applicant on [DATE] 17:02:11" at bounding box center [381, 138] width 105 height 6
click at [194, 162] on div "IM [PERSON_NAME] at 36-136 Add a tag Onsite Interview Status : Not Submitted Ad…" at bounding box center [268, 121] width 536 height 243
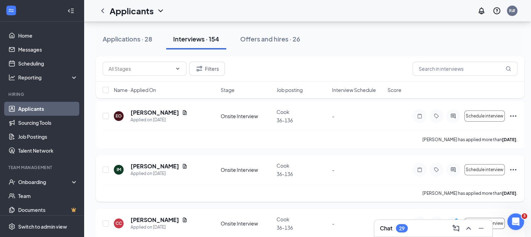
scroll to position [2577, 0]
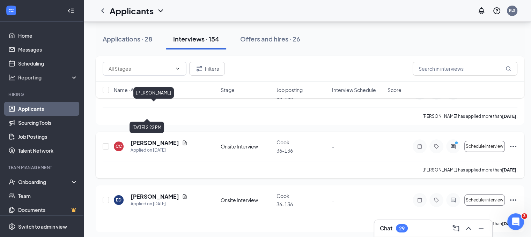
click at [166, 139] on h5 "[PERSON_NAME]" at bounding box center [155, 143] width 49 height 8
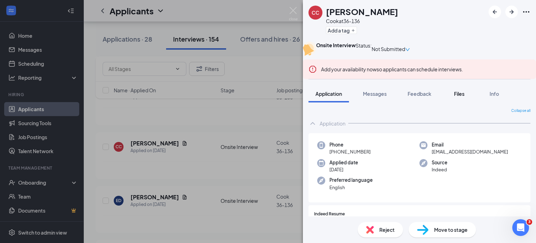
click at [456, 97] on span "Files" at bounding box center [459, 93] width 10 height 6
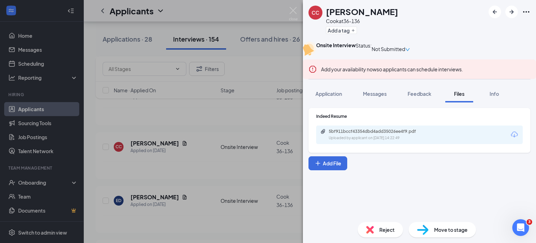
click at [445, 144] on div "5bf911bccf43354dbd4add35026ee4f9.pdf Uploaded by applicant on [DATE] 14:22:49" at bounding box center [419, 134] width 207 height 18
click at [437, 144] on div "5bf911bccf43354dbd4add35026ee4f9.pdf Uploaded by applicant on [DATE] 14:22:49" at bounding box center [419, 134] width 207 height 18
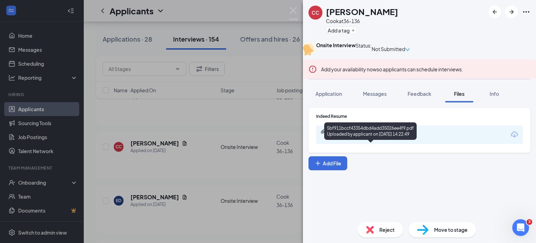
click at [386, 134] on div "5bf911bccf43354dbd4add35026ee4f9.pdf" at bounding box center [378, 131] width 98 height 6
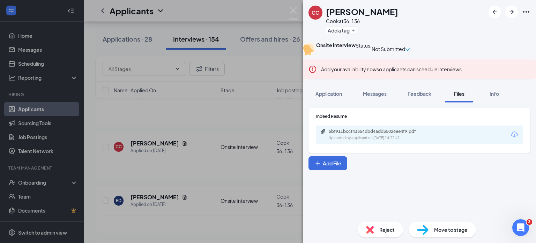
click at [206, 140] on div "CC [PERSON_NAME] at 36-136 Add a tag Onsite Interview Status : Not Submitted Ad…" at bounding box center [268, 121] width 536 height 243
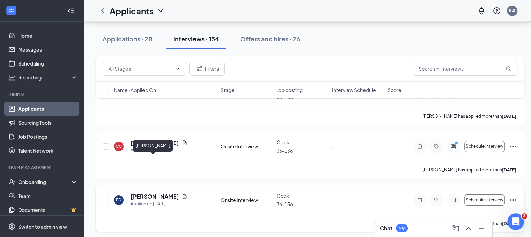
click at [151, 193] on h5 "[PERSON_NAME]" at bounding box center [155, 197] width 49 height 8
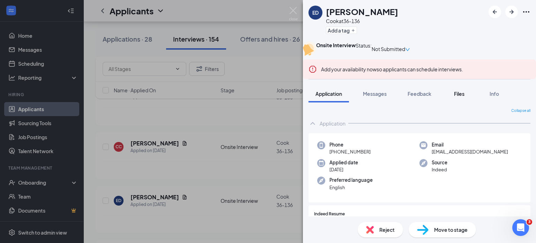
click at [458, 97] on span "Files" at bounding box center [459, 93] width 10 height 6
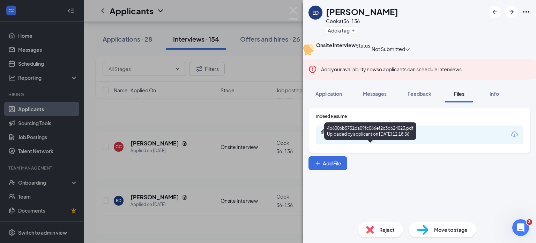
click at [404, 141] on div "4b6006b5751da09fc066ef2c3d624023.pdf Uploaded by applicant on [DATE] 12:18:56" at bounding box center [376, 134] width 113 height 12
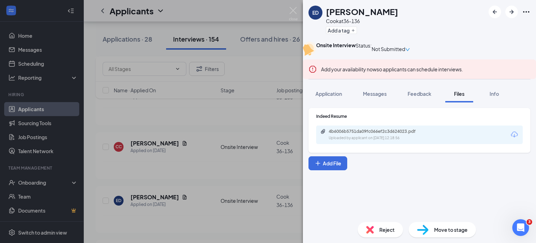
click at [206, 143] on div "ED [PERSON_NAME] at 36-136 Add a tag Onsite Interview Status : Not Submitted Ad…" at bounding box center [268, 121] width 536 height 243
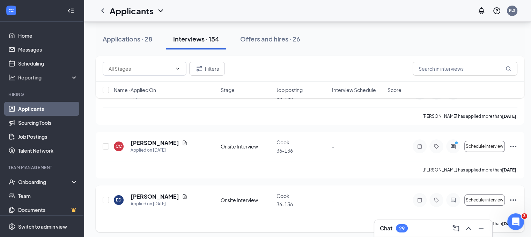
scroll to position [2595, 0]
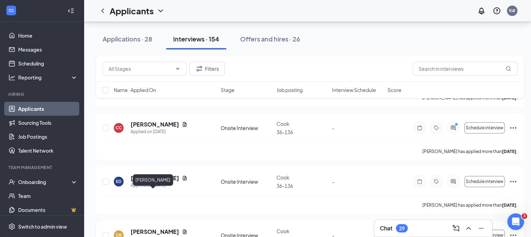
click at [148, 228] on h5 "[PERSON_NAME]" at bounding box center [155, 232] width 49 height 8
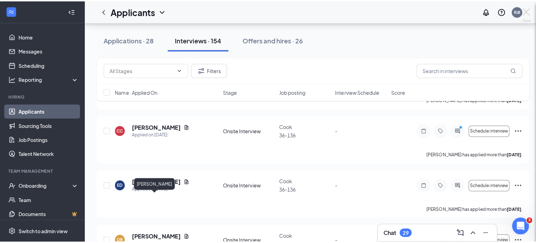
scroll to position [2590, 0]
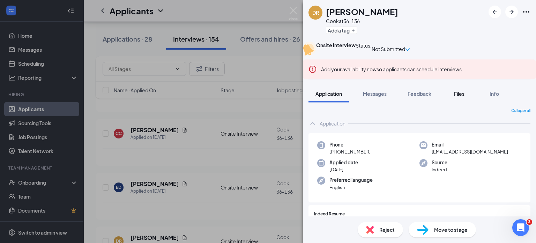
click at [462, 97] on span "Files" at bounding box center [459, 93] width 10 height 6
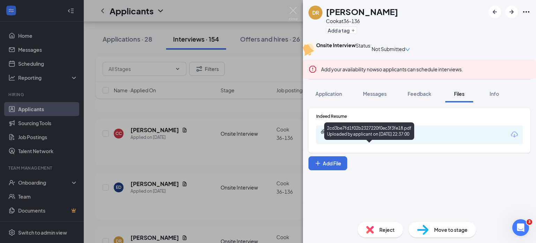
click at [403, 141] on div "Uploaded by applicant on [DATE] 22:37:00" at bounding box center [381, 138] width 105 height 6
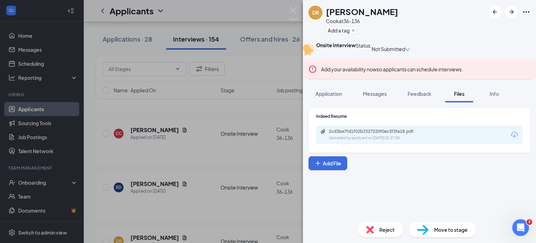
click at [184, 131] on div "[PERSON_NAME] [PERSON_NAME] at 36-136 Add a tag Onsite Interview Status : Not S…" at bounding box center [268, 121] width 536 height 243
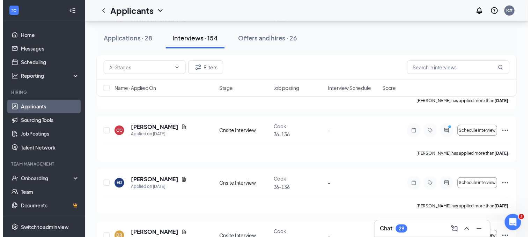
scroll to position [2694, 0]
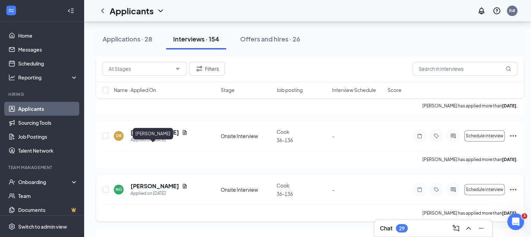
click at [158, 183] on h5 "[PERSON_NAME]" at bounding box center [155, 187] width 49 height 8
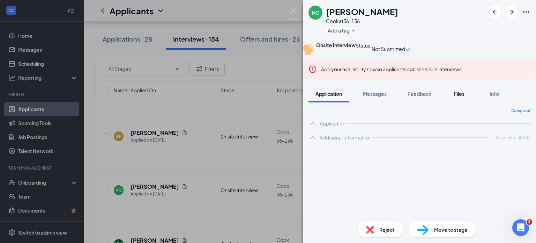
click at [462, 97] on span "Files" at bounding box center [459, 93] width 10 height 6
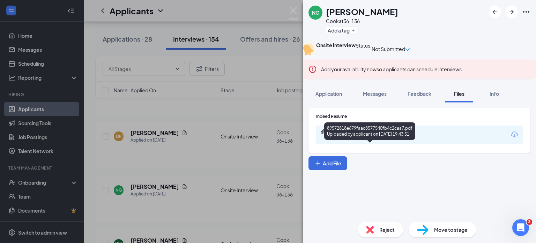
click at [422, 134] on div "89572818e679faac8577540fb4c2caa7.pdf" at bounding box center [378, 131] width 98 height 6
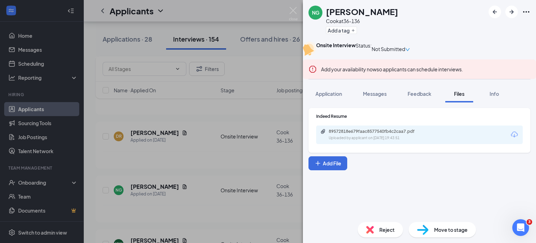
click at [207, 175] on div "NG [PERSON_NAME] at 36-136 Add a tag Onsite Interview Status : Not Submitted Ad…" at bounding box center [268, 121] width 536 height 243
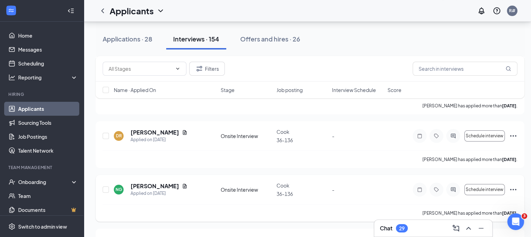
scroll to position [2729, 0]
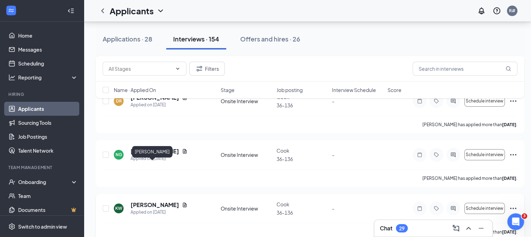
click at [151, 201] on h5 "[PERSON_NAME]" at bounding box center [155, 205] width 49 height 8
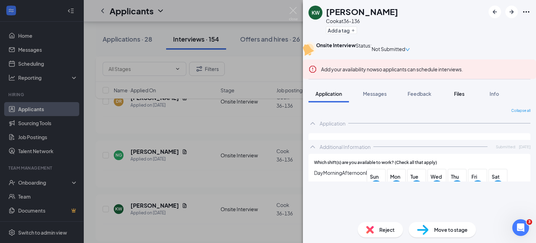
click at [458, 97] on span "Files" at bounding box center [459, 93] width 10 height 6
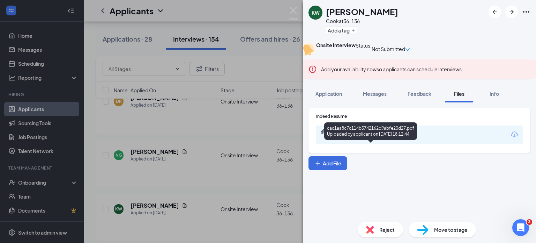
click at [405, 134] on div "cac1aa8c7c114b5742162d9abfe20d27.pdf" at bounding box center [378, 131] width 98 height 6
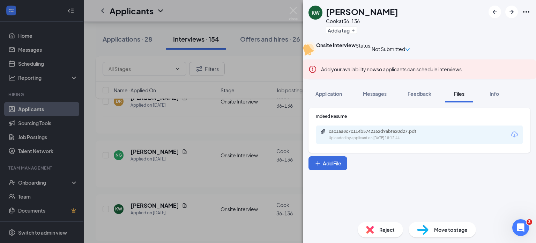
click at [159, 183] on div "KW [PERSON_NAME] at 36-136 Add a tag Onsite Interview Status : Not Submitted Ad…" at bounding box center [268, 121] width 536 height 243
click at [144, 201] on h5 "[PERSON_NAME]" at bounding box center [155, 205] width 49 height 8
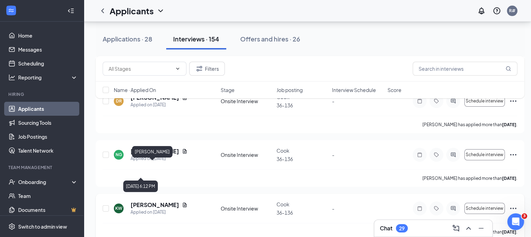
click at [137, 201] on h5 "[PERSON_NAME]" at bounding box center [155, 205] width 49 height 8
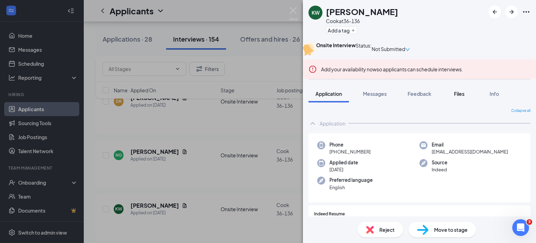
click at [463, 97] on span "Files" at bounding box center [459, 93] width 10 height 6
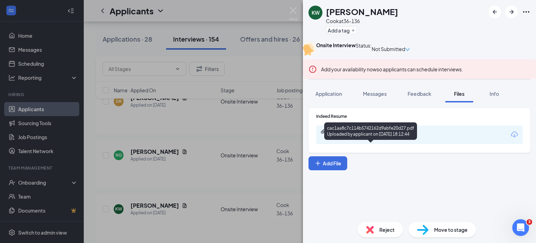
click at [412, 134] on div "cac1aa8c7c114b5742162d9abfe20d27.pdf" at bounding box center [378, 131] width 98 height 6
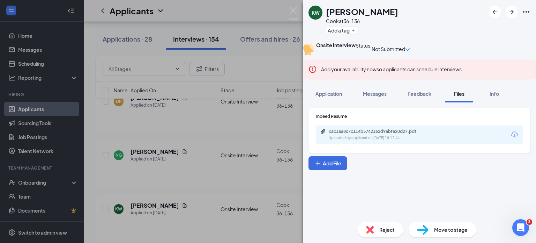
click at [184, 204] on div "KW [PERSON_NAME] at 36-136 Add a tag Onsite Interview Status : Not Submitted Ad…" at bounding box center [268, 121] width 536 height 243
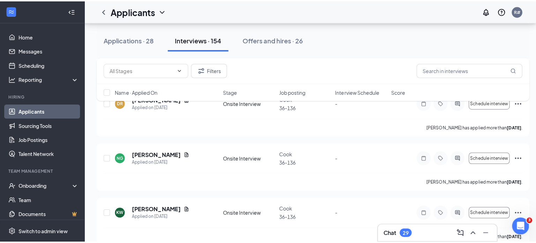
scroll to position [2764, 0]
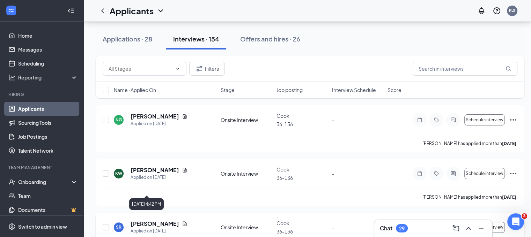
click at [149, 220] on h5 "[PERSON_NAME]" at bounding box center [155, 224] width 49 height 8
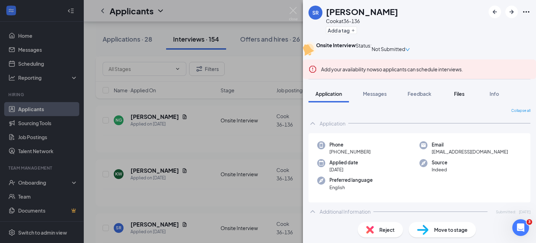
click at [460, 97] on span "Files" at bounding box center [459, 93] width 10 height 6
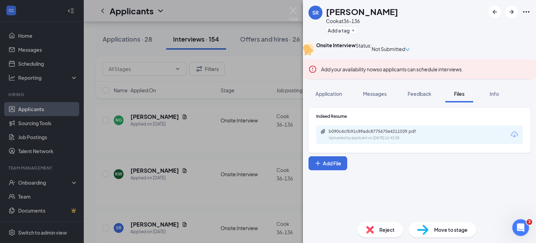
click at [352, 141] on div "Uploaded by applicant on [DATE] 16:42:05" at bounding box center [381, 138] width 105 height 6
click at [208, 188] on div "SR [PERSON_NAME] [PERSON_NAME] at 36-136 Add a tag Onsite Interview Status : No…" at bounding box center [268, 121] width 536 height 243
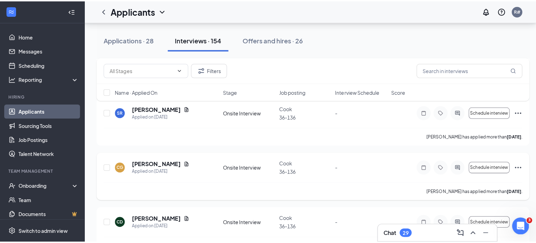
scroll to position [2869, 0]
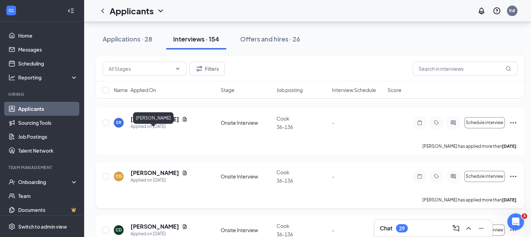
click at [163, 169] on h5 "[PERSON_NAME]" at bounding box center [155, 173] width 49 height 8
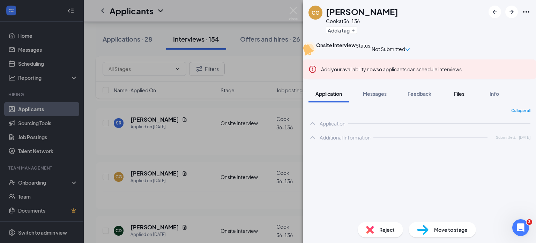
click at [461, 97] on span "Files" at bounding box center [459, 93] width 10 height 6
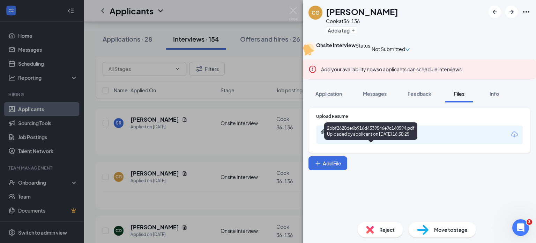
click at [381, 141] on div "Uploaded by applicant on [DATE] 16:30:25" at bounding box center [381, 138] width 105 height 6
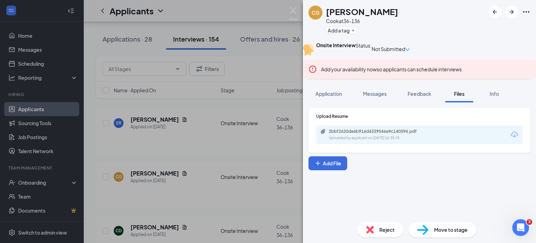
click at [222, 155] on div "CG [PERSON_NAME] at 36-136 Add a tag Onsite Interview Status : Not Submitted Ad…" at bounding box center [268, 121] width 536 height 243
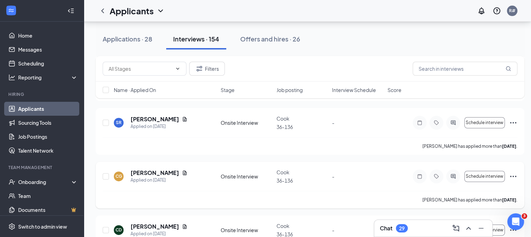
click at [268, 191] on div "[PERSON_NAME] has applied more than [DATE] ." at bounding box center [310, 199] width 415 height 17
click at [159, 169] on h5 "[PERSON_NAME]" at bounding box center [155, 173] width 49 height 8
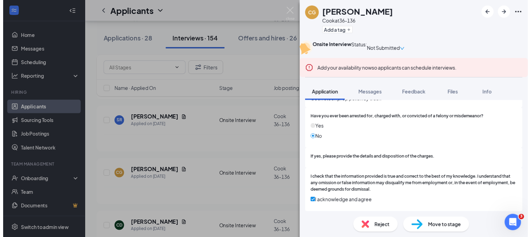
scroll to position [726, 0]
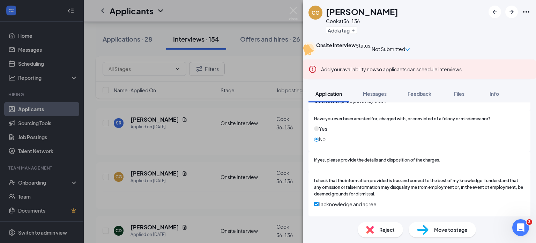
click at [215, 148] on div "CG [PERSON_NAME] at 36-136 Add a tag Onsite Interview Status : Not Submitted Ad…" at bounding box center [268, 121] width 536 height 243
